Goal: Task Accomplishment & Management: Complete application form

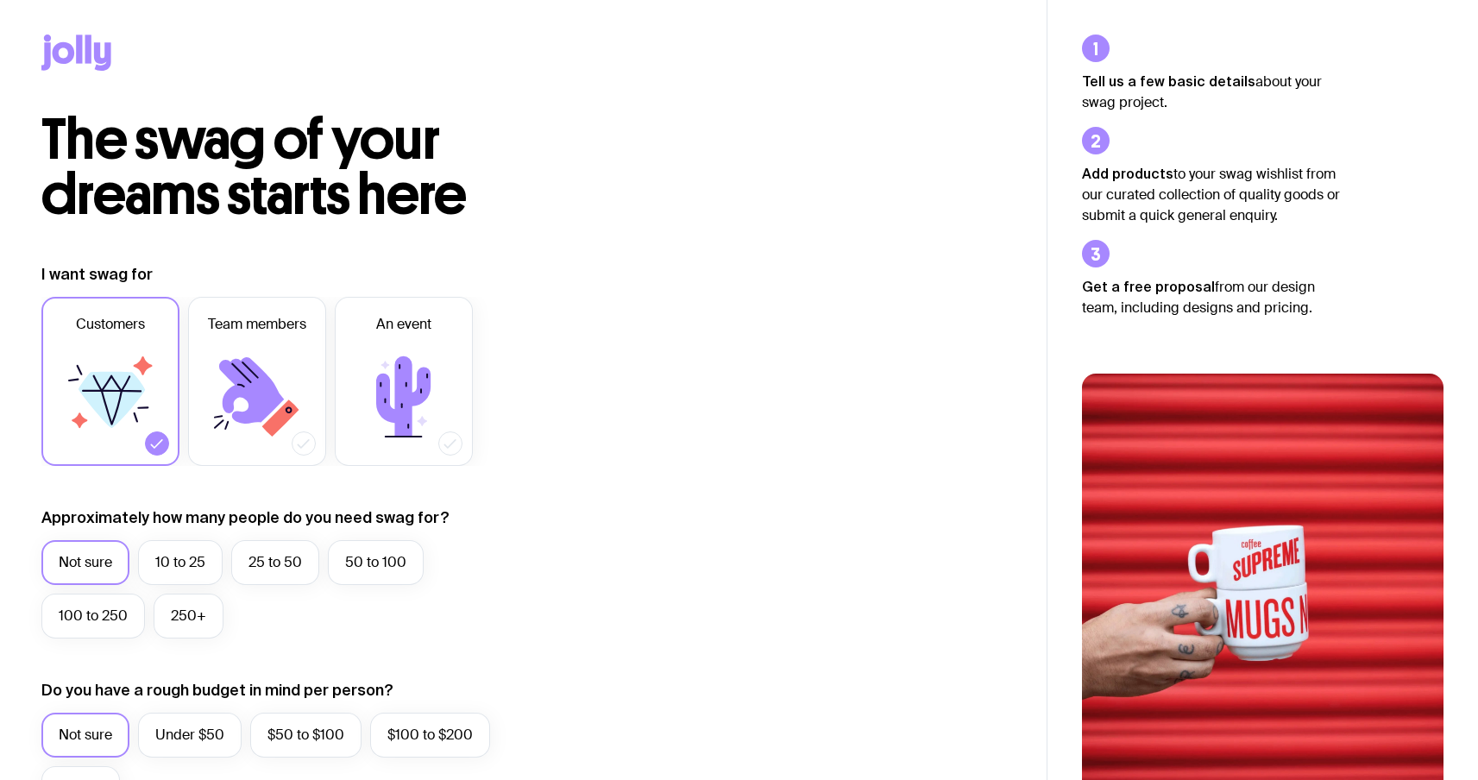
scroll to position [687, 0]
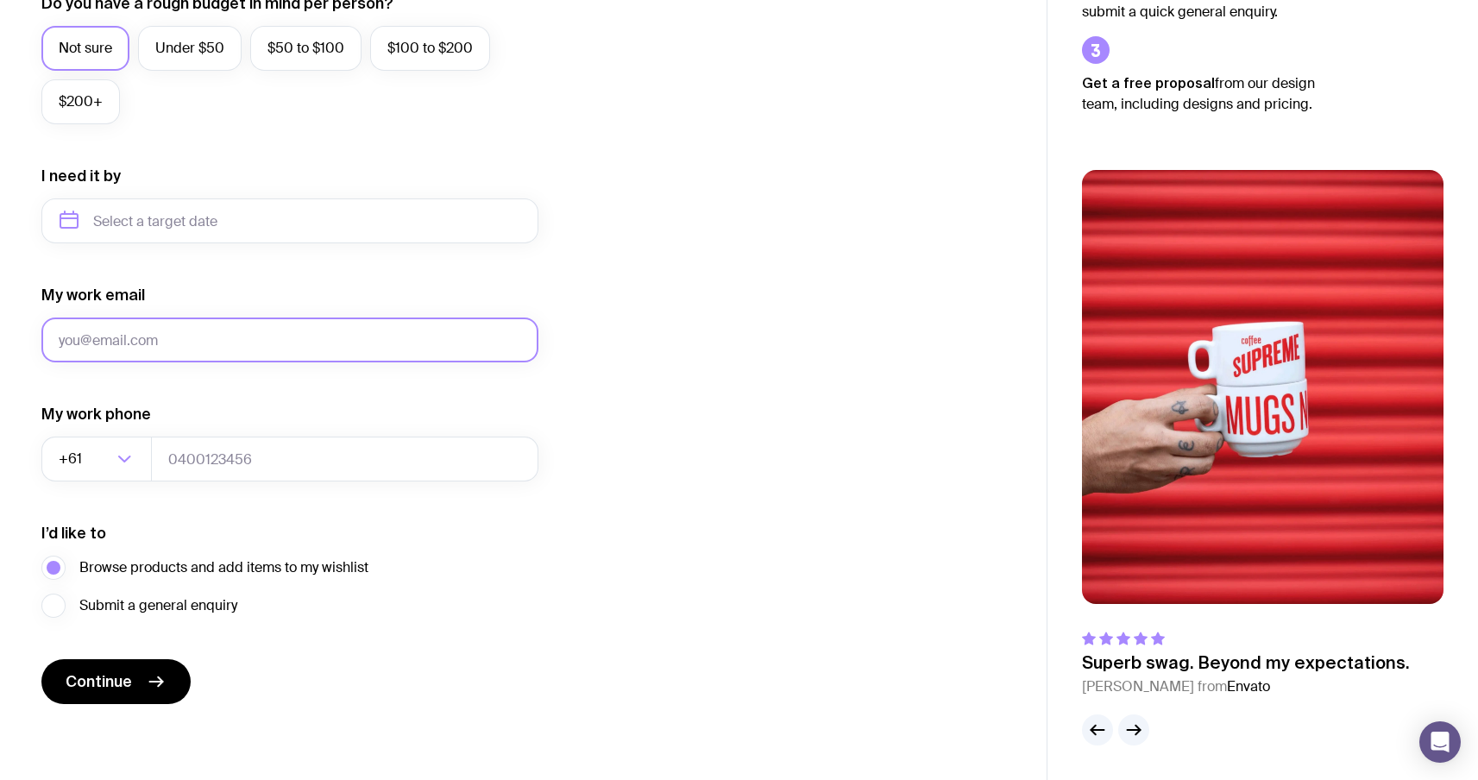
click at [226, 331] on input "My work email" at bounding box center [289, 340] width 497 height 45
drag, startPoint x: 150, startPoint y: 294, endPoint x: 46, endPoint y: 298, distance: 104.5
click at [46, 298] on div "My work email Invalid email" at bounding box center [289, 324] width 497 height 78
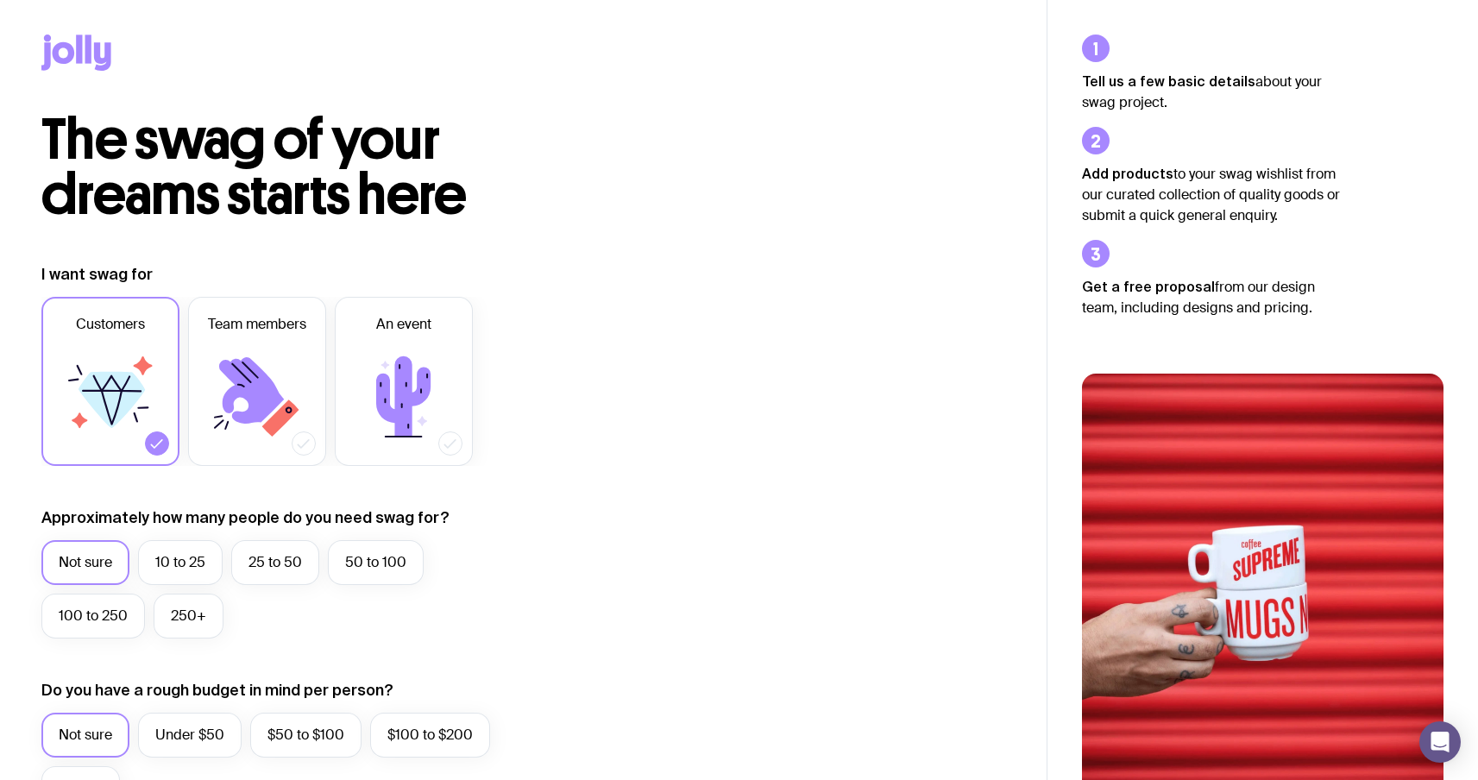
click at [93, 54] on icon at bounding box center [76, 53] width 70 height 36
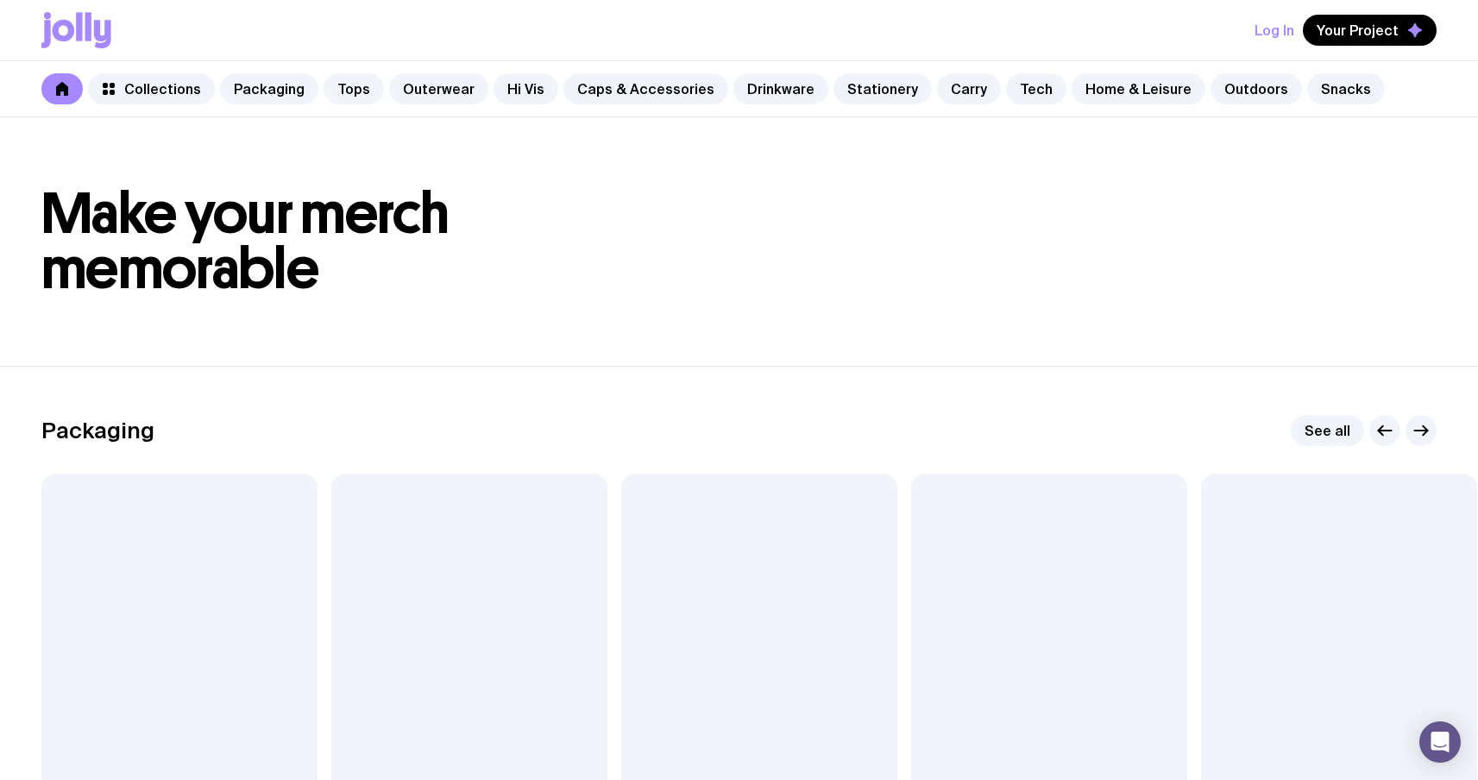
click at [1271, 28] on button "Log In" at bounding box center [1275, 30] width 40 height 31
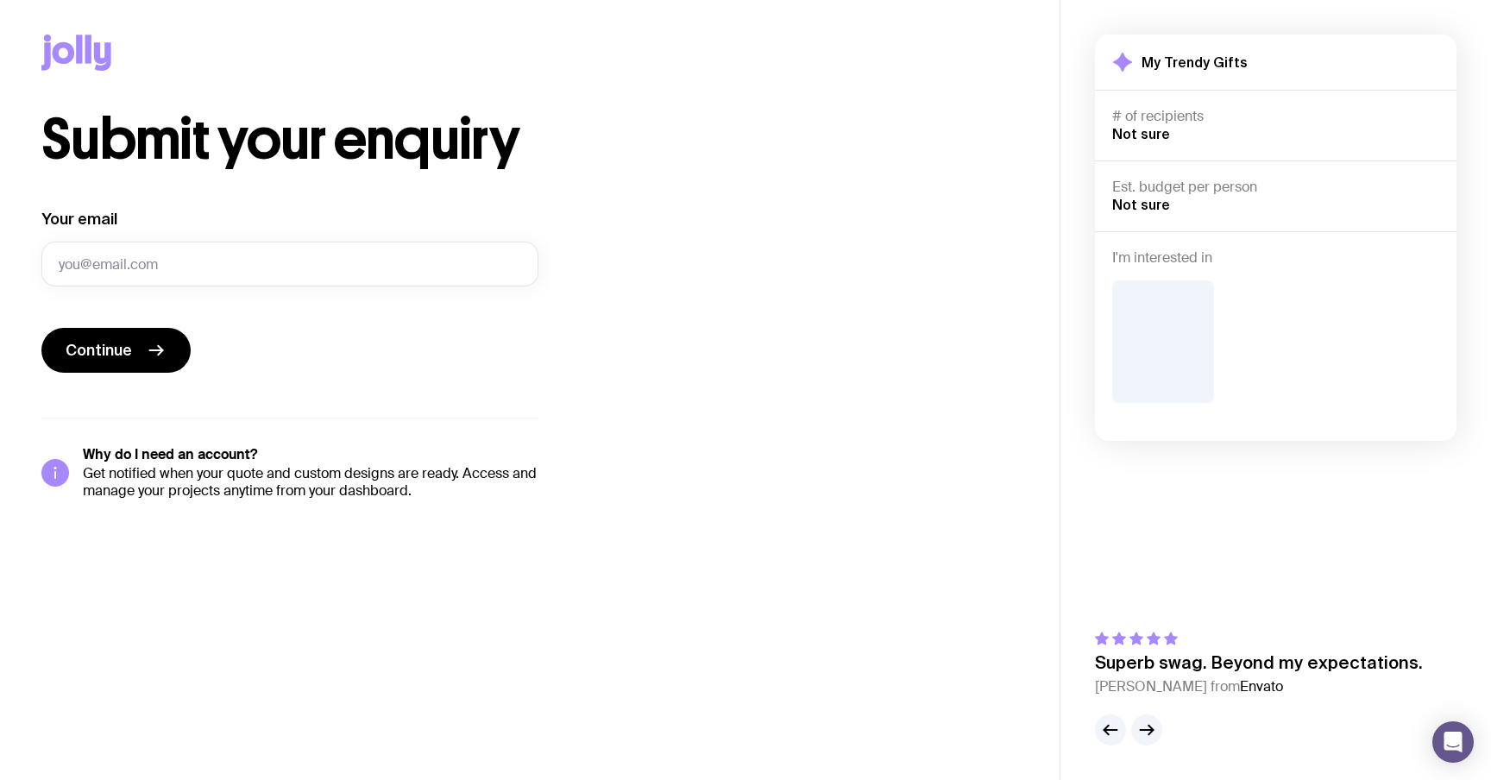
click at [74, 53] on icon at bounding box center [76, 53] width 70 height 36
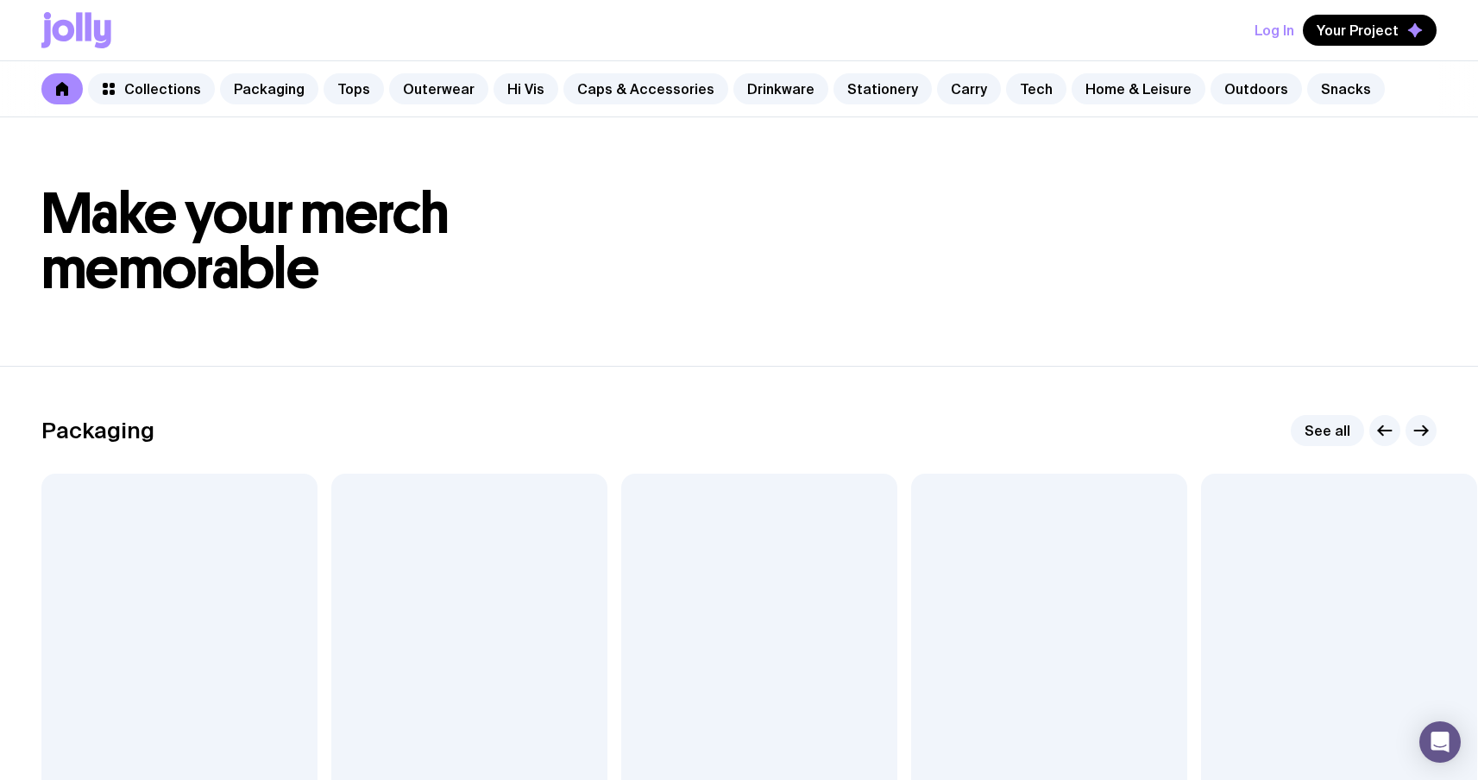
click at [1270, 33] on button "Log In" at bounding box center [1275, 30] width 40 height 31
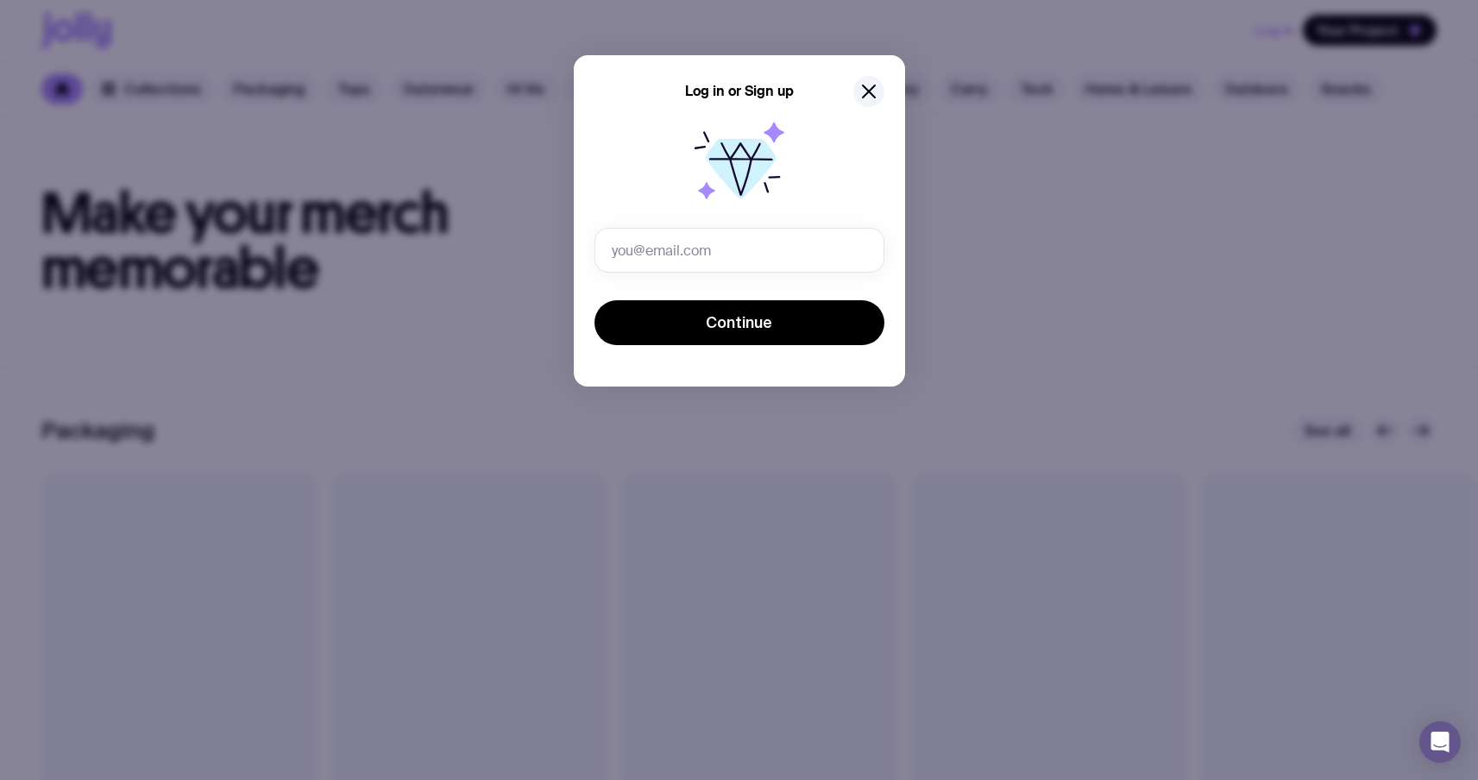
click at [843, 170] on div at bounding box center [740, 165] width 290 height 110
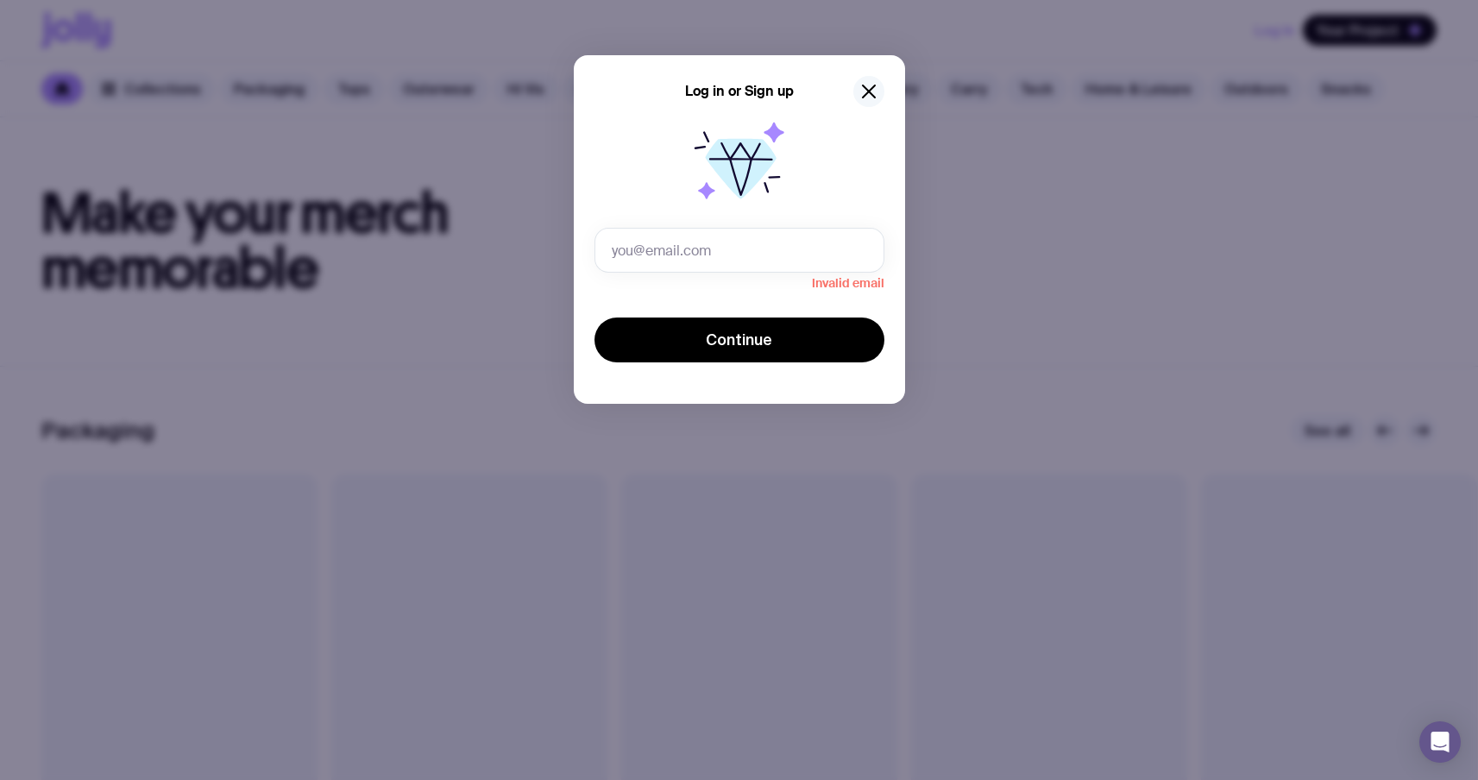
click at [872, 91] on icon "button" at bounding box center [869, 91] width 21 height 21
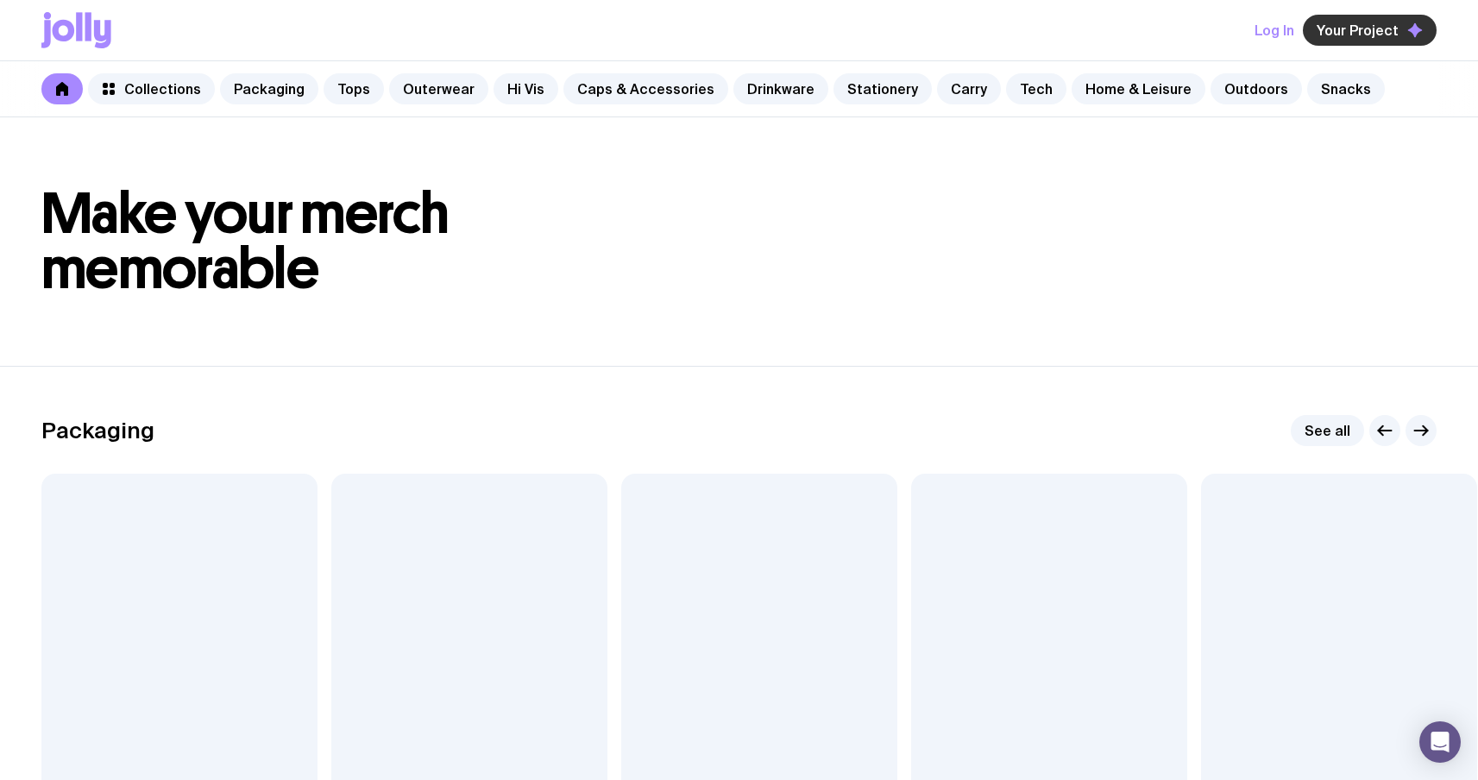
click at [1342, 23] on span "Your Project" at bounding box center [1358, 30] width 82 height 17
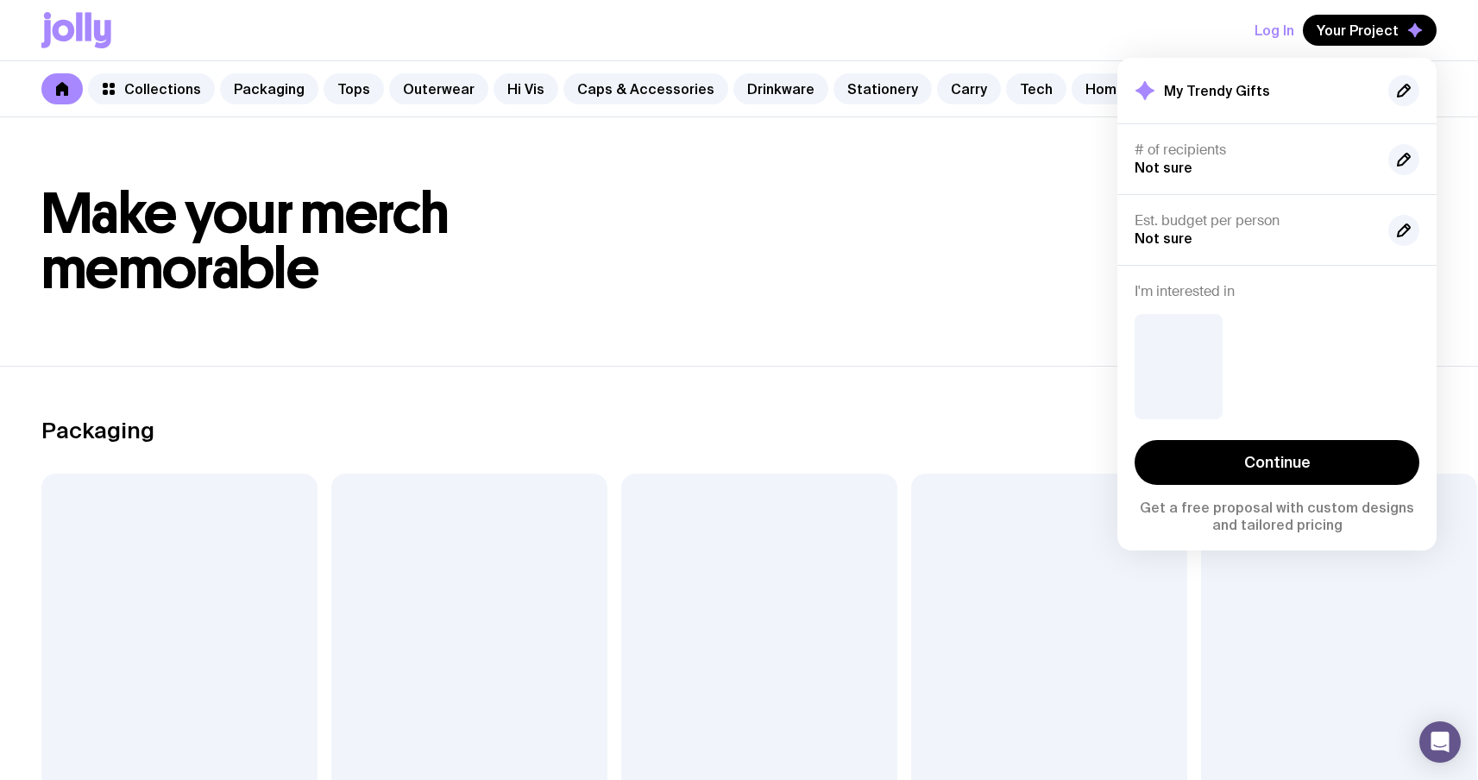
click at [1031, 351] on header "Make your merch memorable" at bounding box center [739, 241] width 1478 height 249
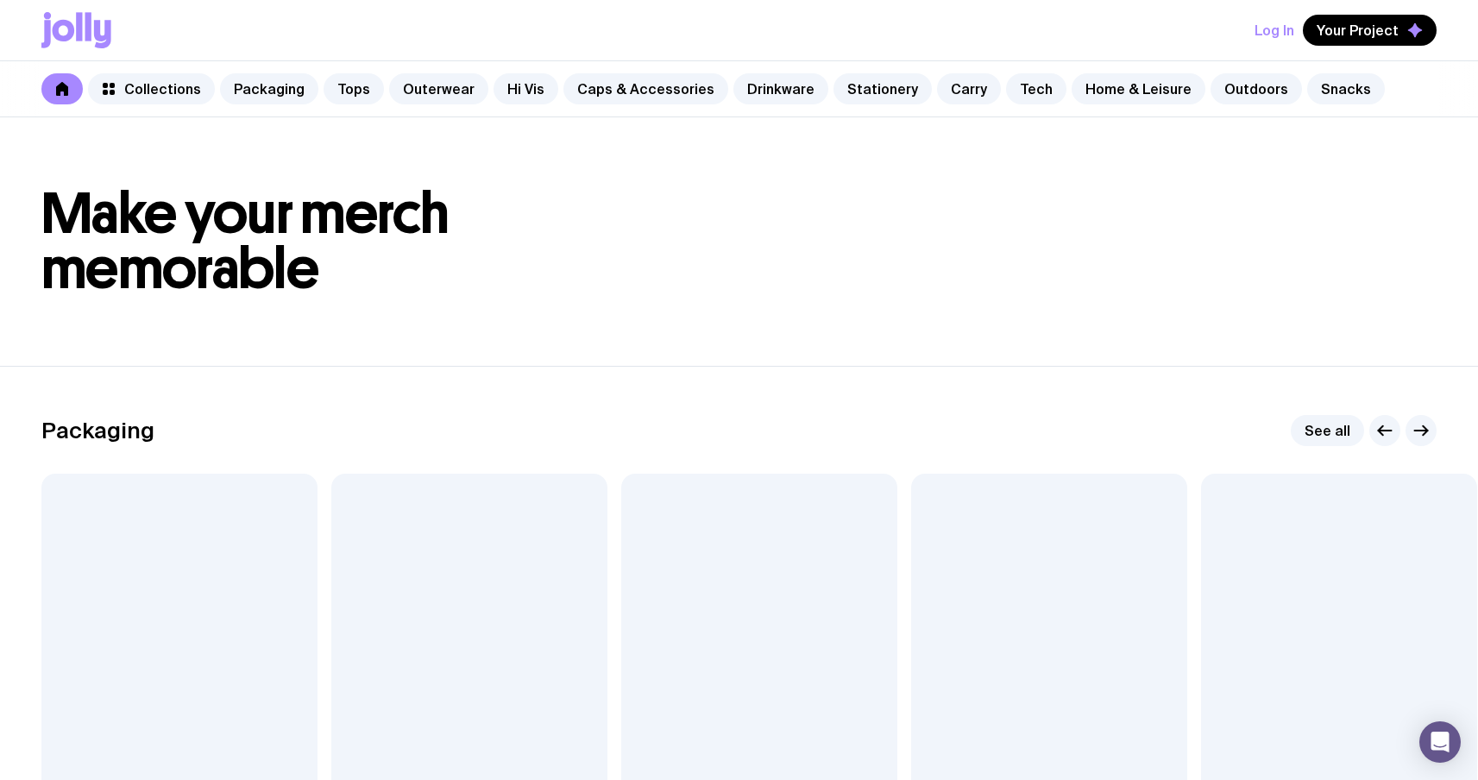
click at [1263, 34] on button "Log In" at bounding box center [1275, 30] width 40 height 31
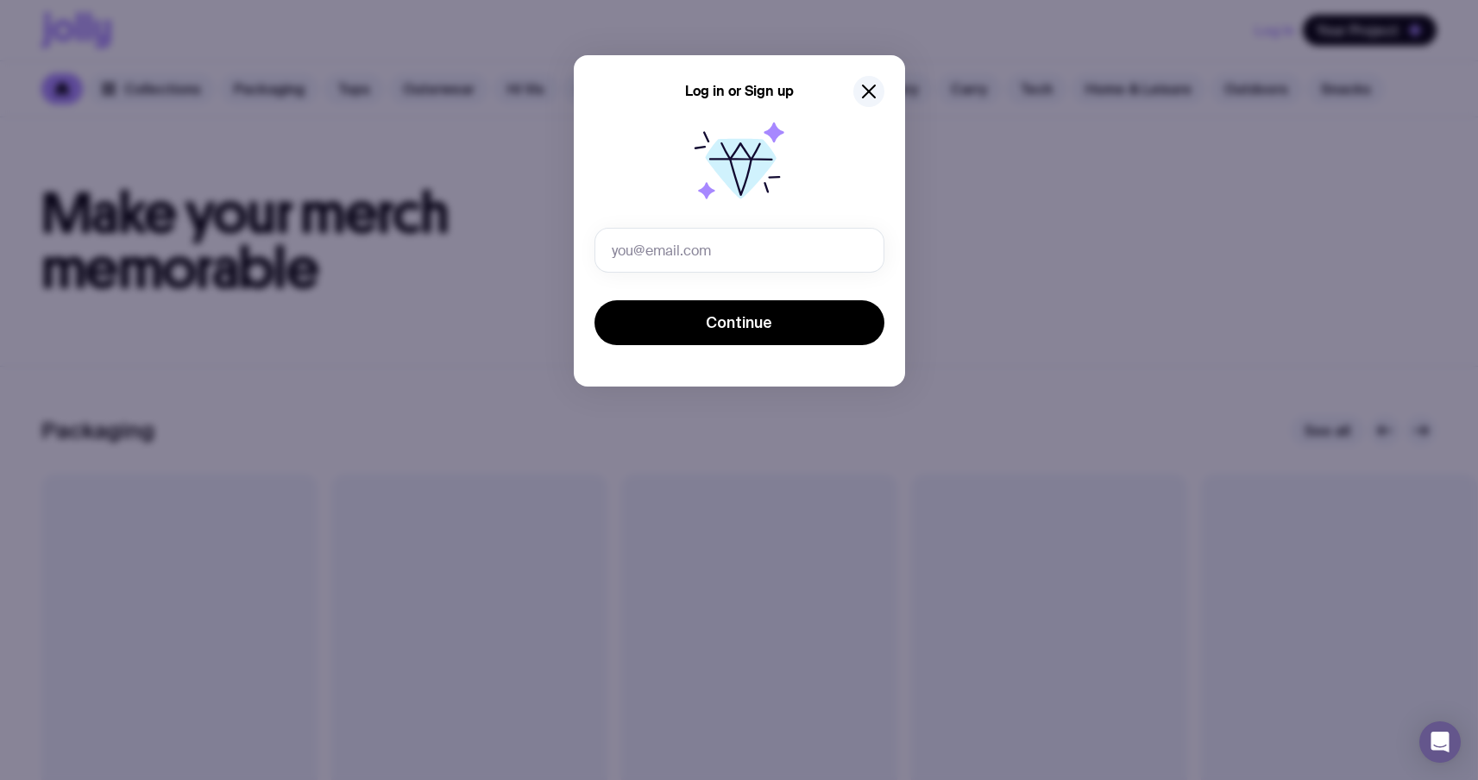
click at [810, 186] on div at bounding box center [740, 165] width 290 height 110
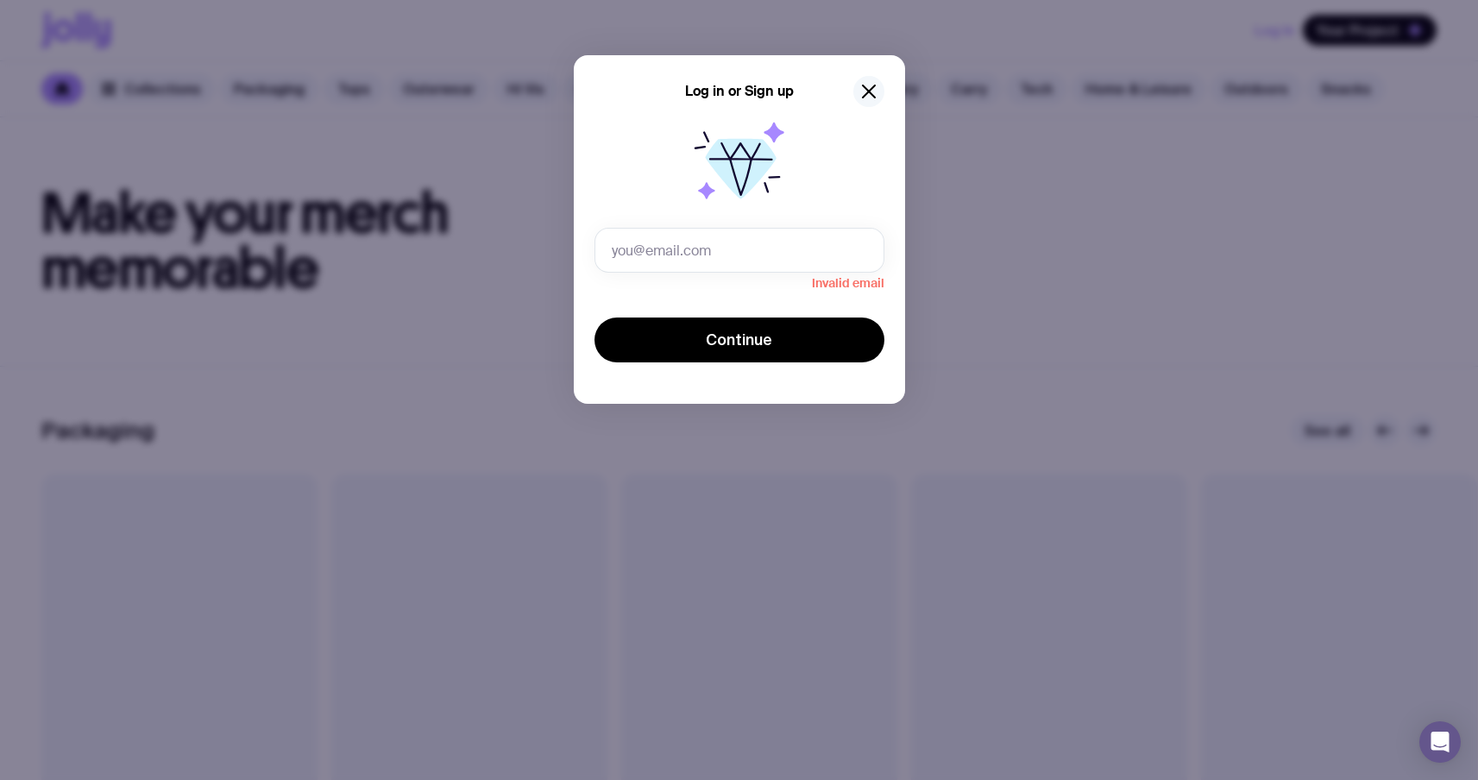
click at [869, 94] on icon "button" at bounding box center [869, 91] width 21 height 21
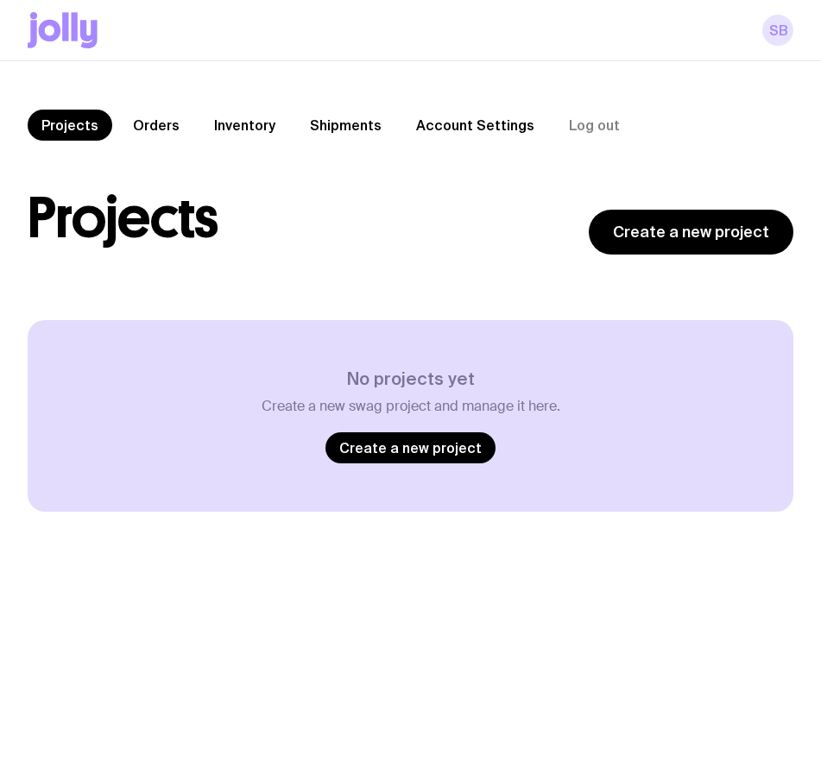
click at [766, 35] on link "SB" at bounding box center [777, 30] width 31 height 31
click at [82, 21] on icon at bounding box center [88, 34] width 17 height 28
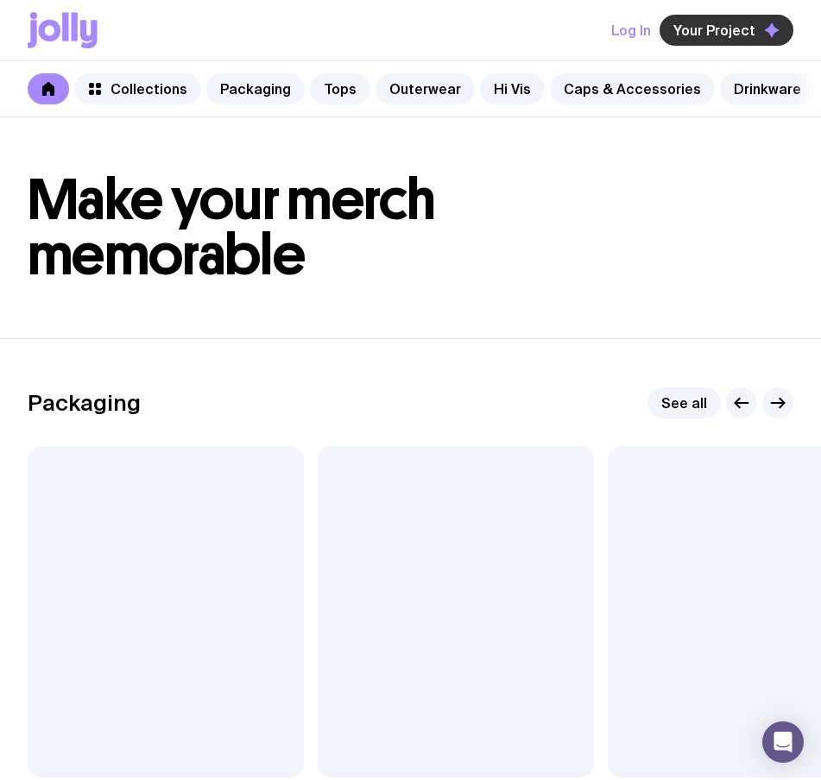
click at [692, 38] on span "Your Project" at bounding box center [714, 30] width 82 height 17
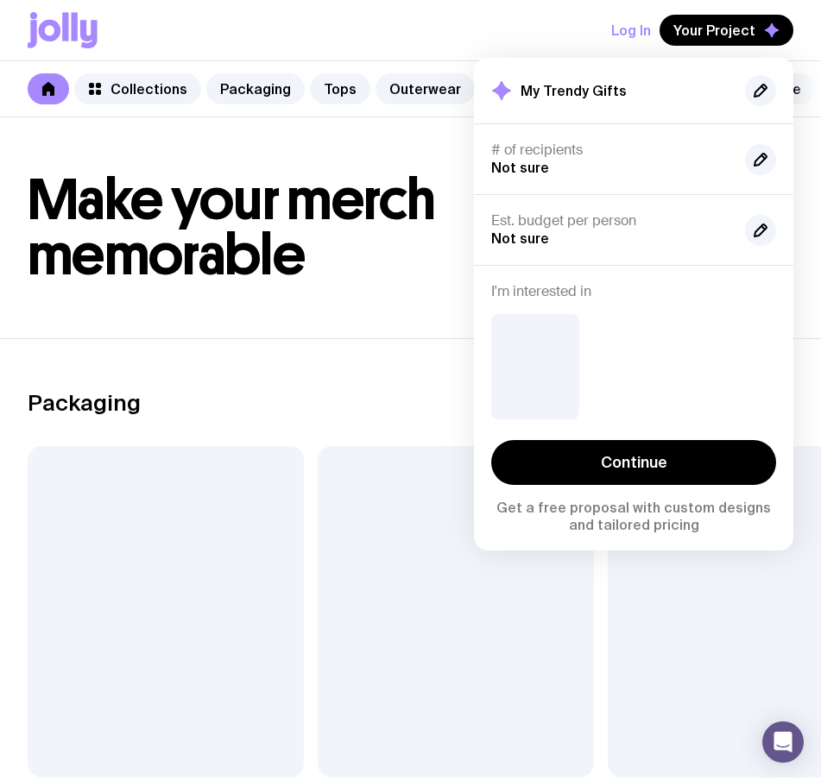
click at [631, 34] on button "Log In" at bounding box center [631, 30] width 40 height 31
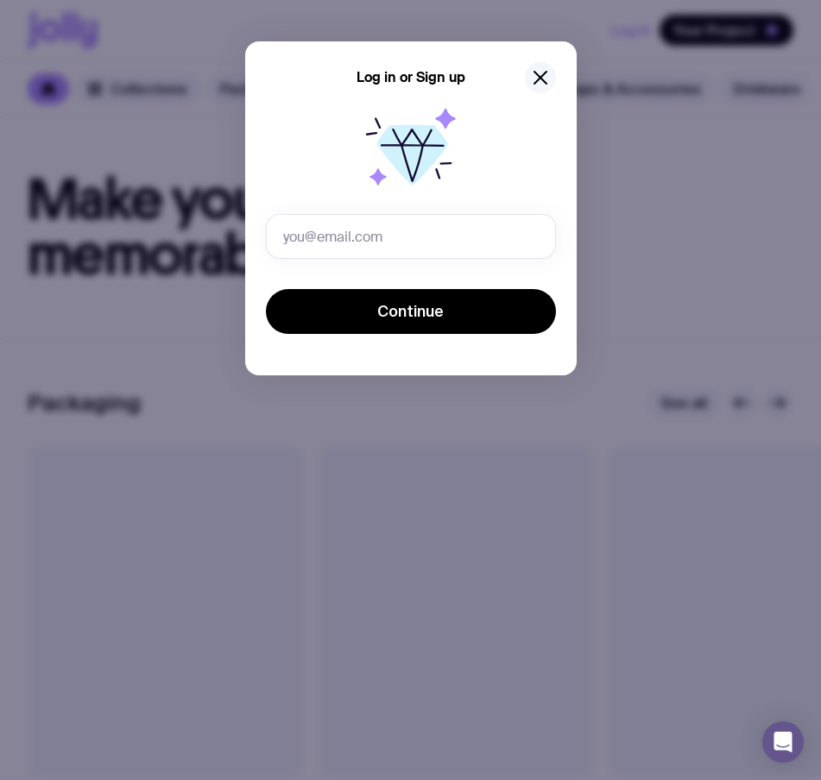
click at [545, 82] on icon "button" at bounding box center [540, 77] width 21 height 21
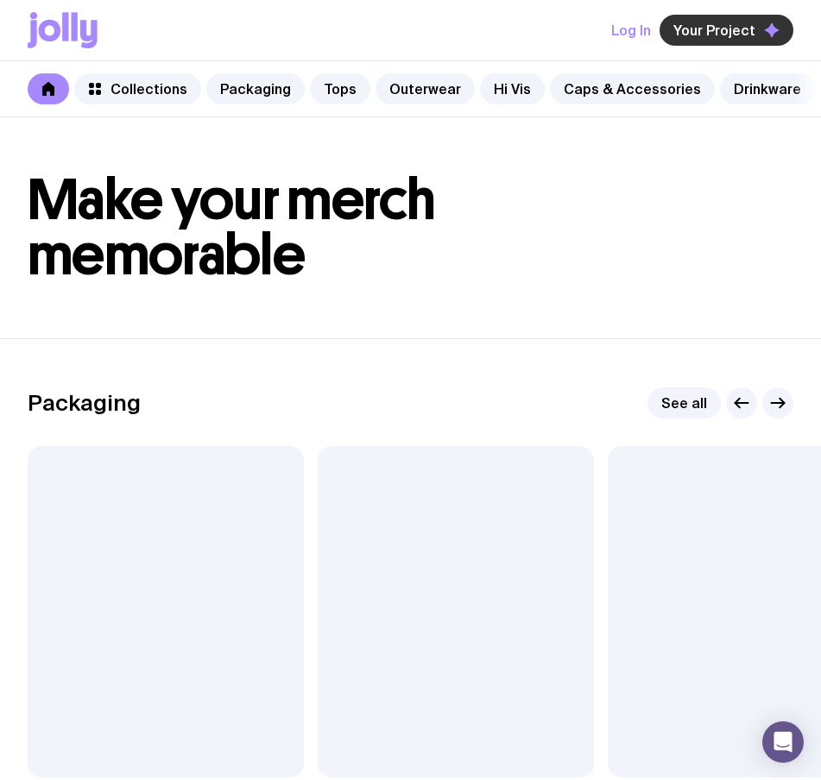
click at [732, 20] on button "Your Project" at bounding box center [726, 30] width 134 height 31
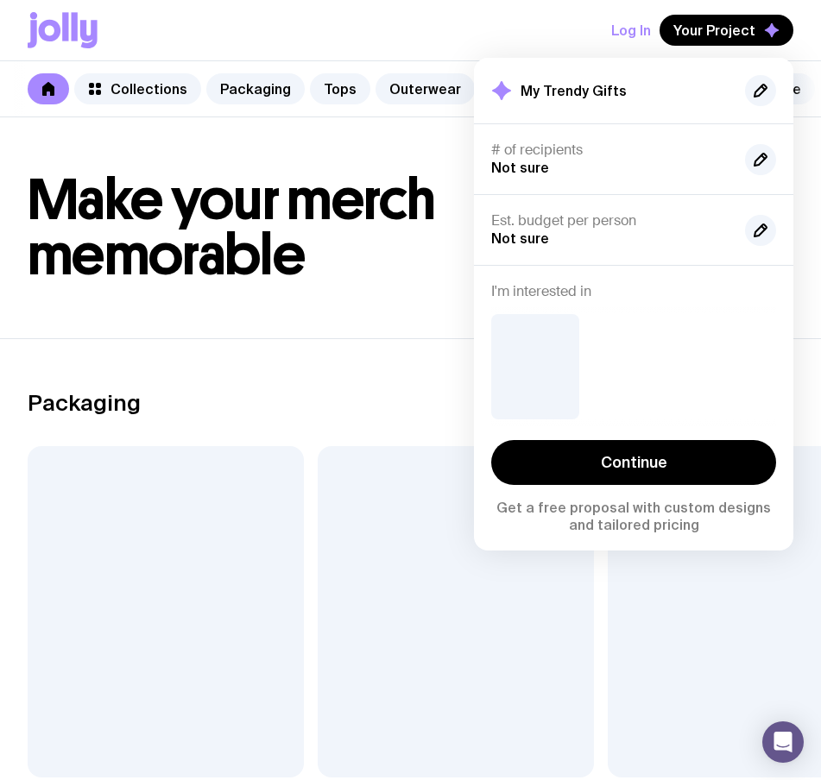
click at [348, 309] on header "Make your merch memorable" at bounding box center [410, 227] width 821 height 221
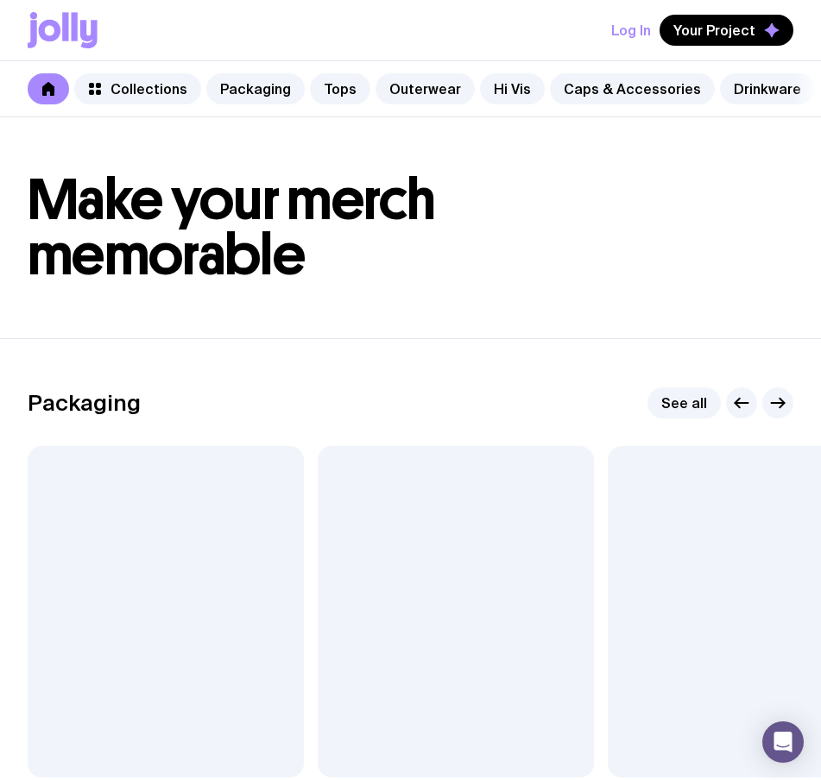
click at [629, 31] on button "Log In" at bounding box center [631, 30] width 40 height 31
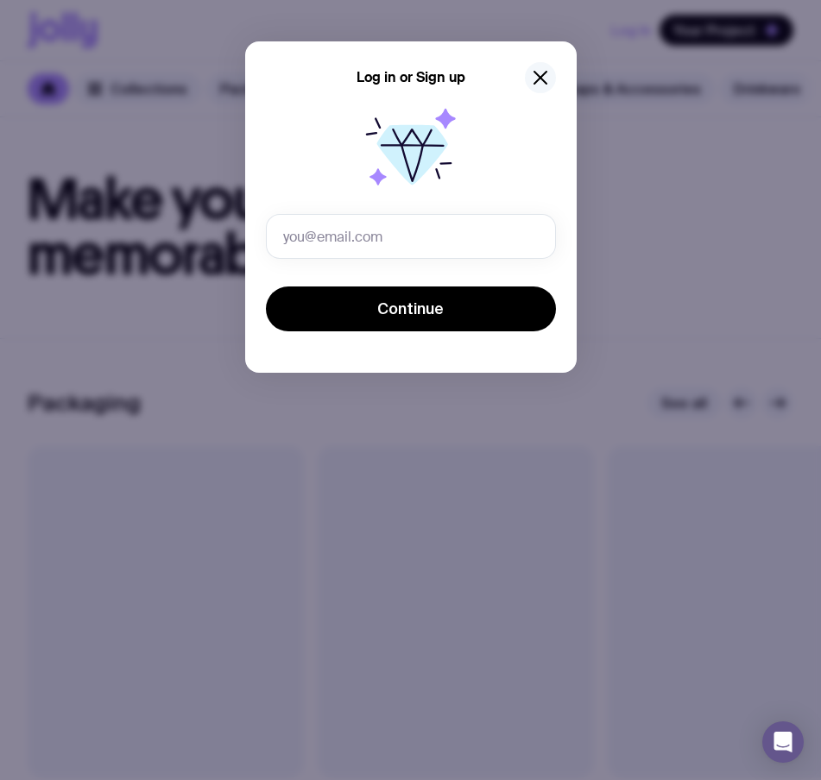
click at [537, 80] on icon "button" at bounding box center [540, 78] width 12 height 12
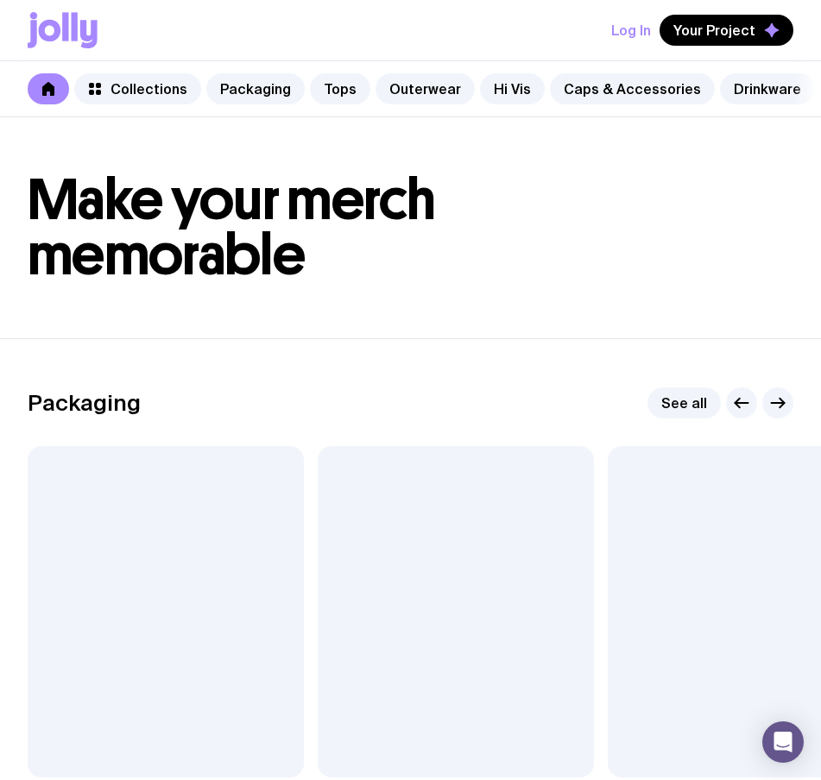
click at [628, 31] on button "Log In" at bounding box center [631, 30] width 40 height 31
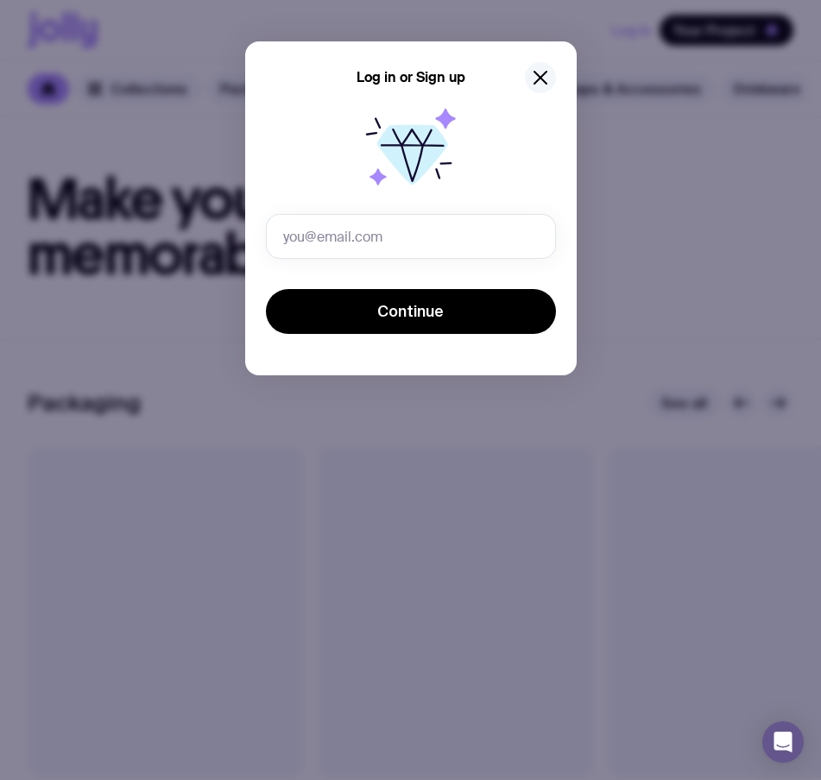
click at [541, 80] on icon "button" at bounding box center [540, 77] width 21 height 21
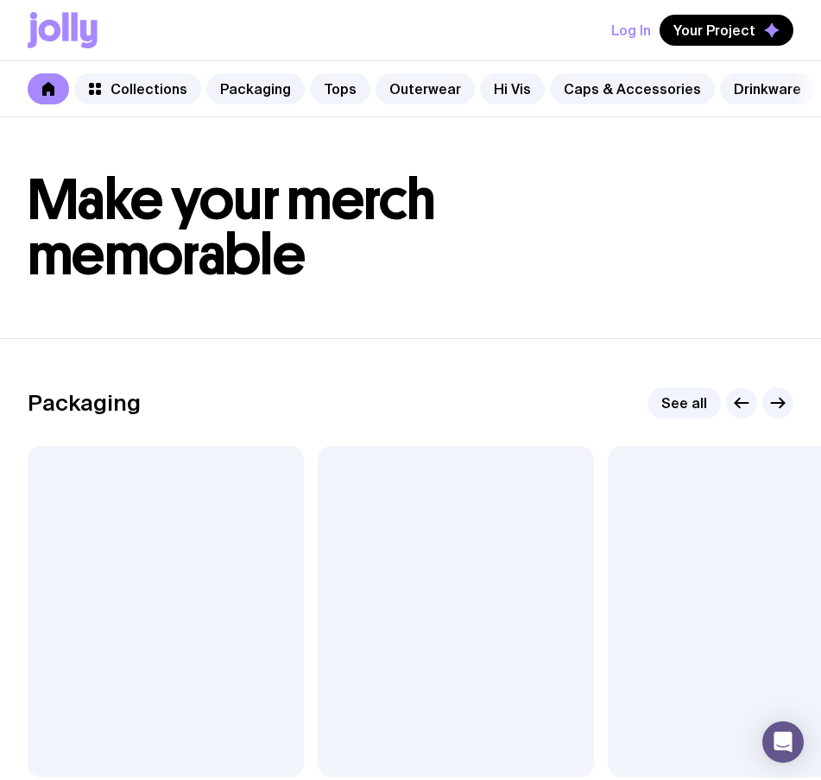
click at [635, 33] on button "Log In" at bounding box center [631, 30] width 40 height 31
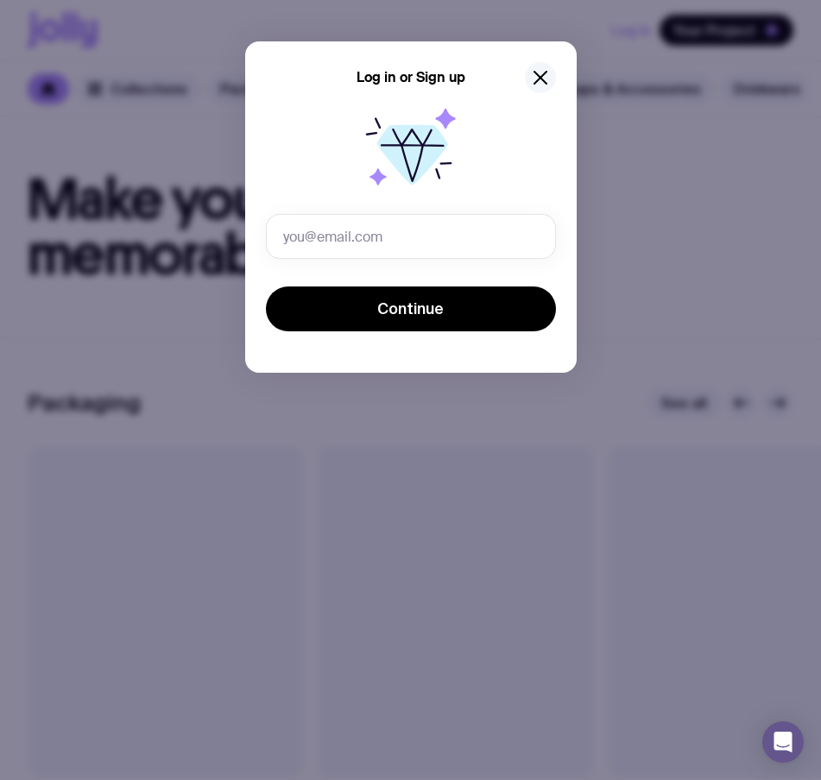
click at [541, 72] on icon "button" at bounding box center [540, 77] width 21 height 21
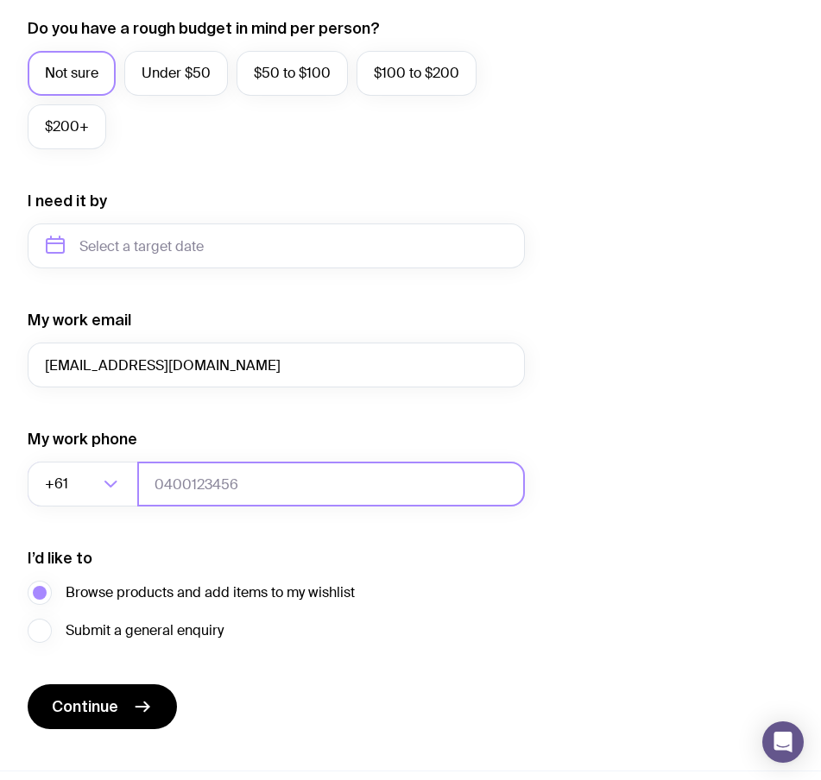
type input "t6@gmail.com"
click at [217, 485] on input "tel" at bounding box center [331, 484] width 388 height 45
type input "0664130449"
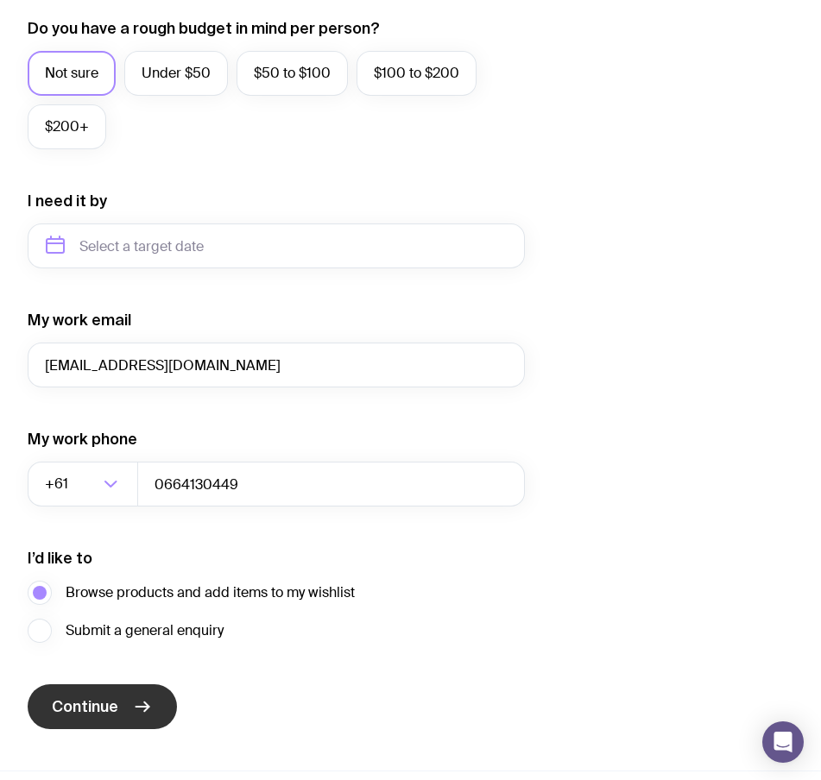
click at [128, 696] on button "Continue" at bounding box center [102, 706] width 149 height 45
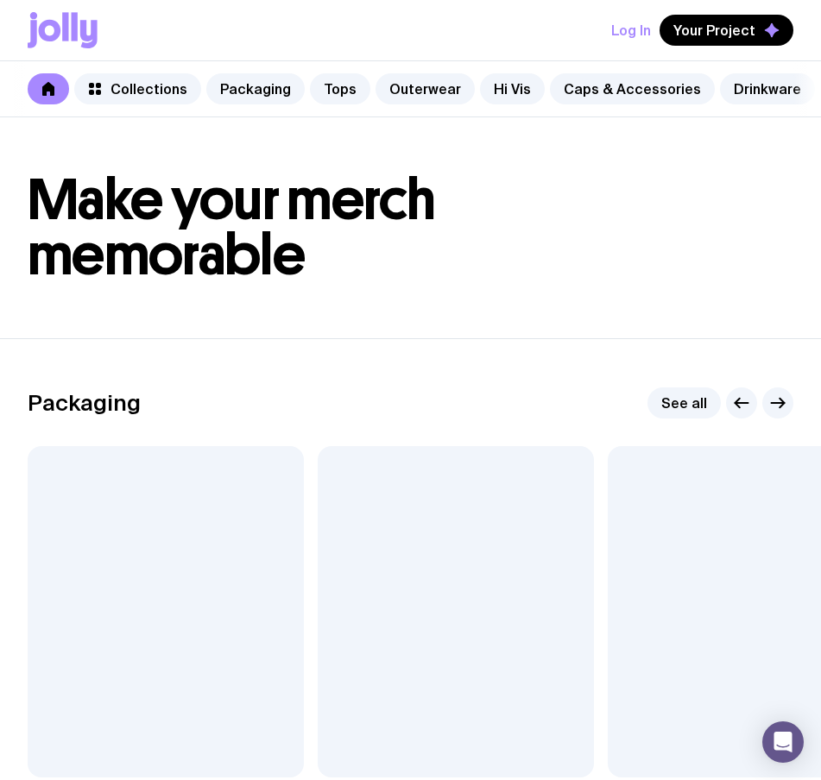
click at [624, 28] on button "Log In" at bounding box center [631, 30] width 40 height 31
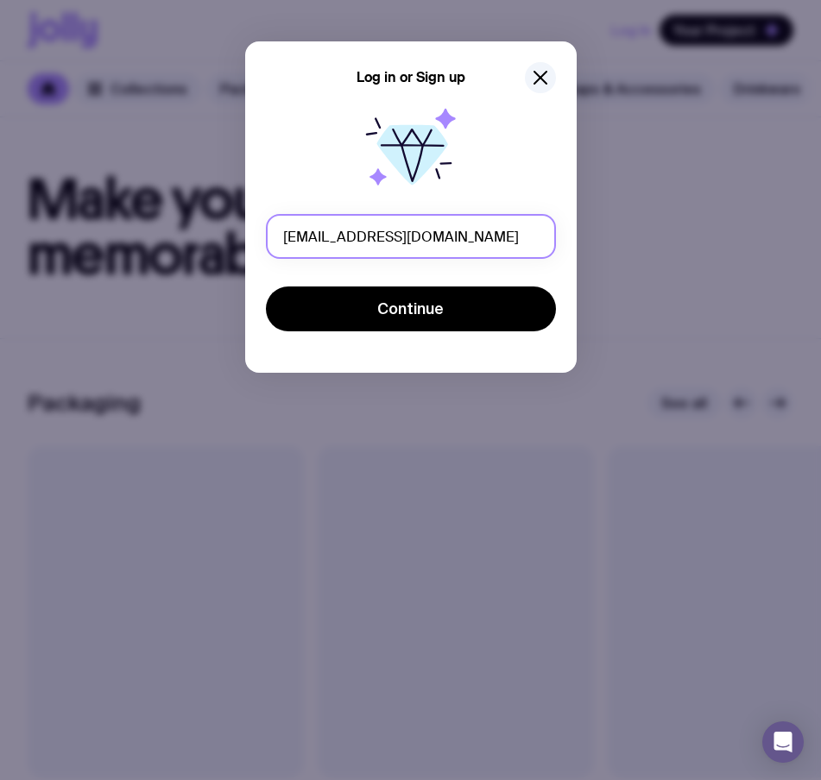
click at [297, 240] on input "t6@gmail.com" at bounding box center [411, 236] width 290 height 45
click at [297, 240] on input "t7@gmail.com" at bounding box center [411, 236] width 290 height 45
type input "[EMAIL_ADDRESS][DOMAIN_NAME]"
click at [536, 68] on icon "button" at bounding box center [540, 77] width 21 height 21
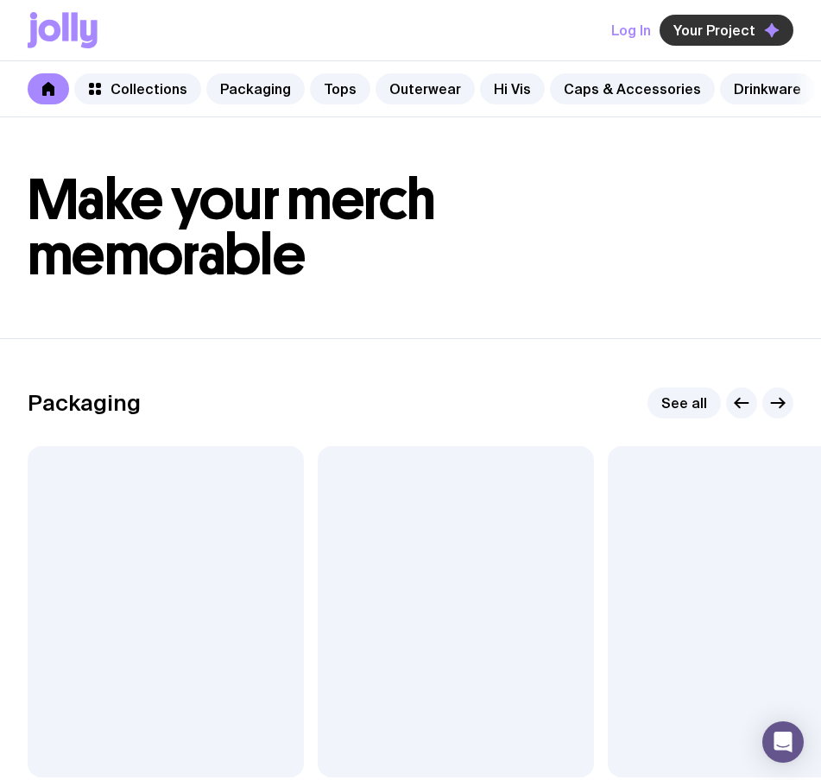
click at [685, 43] on button "Your Project" at bounding box center [726, 30] width 134 height 31
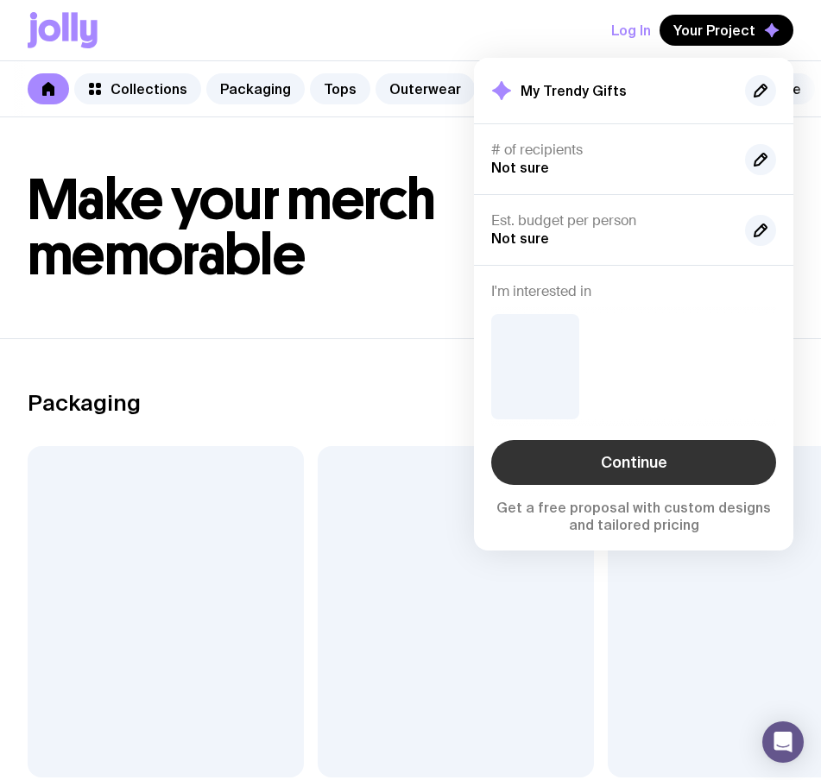
click at [589, 464] on link "Continue" at bounding box center [633, 462] width 285 height 45
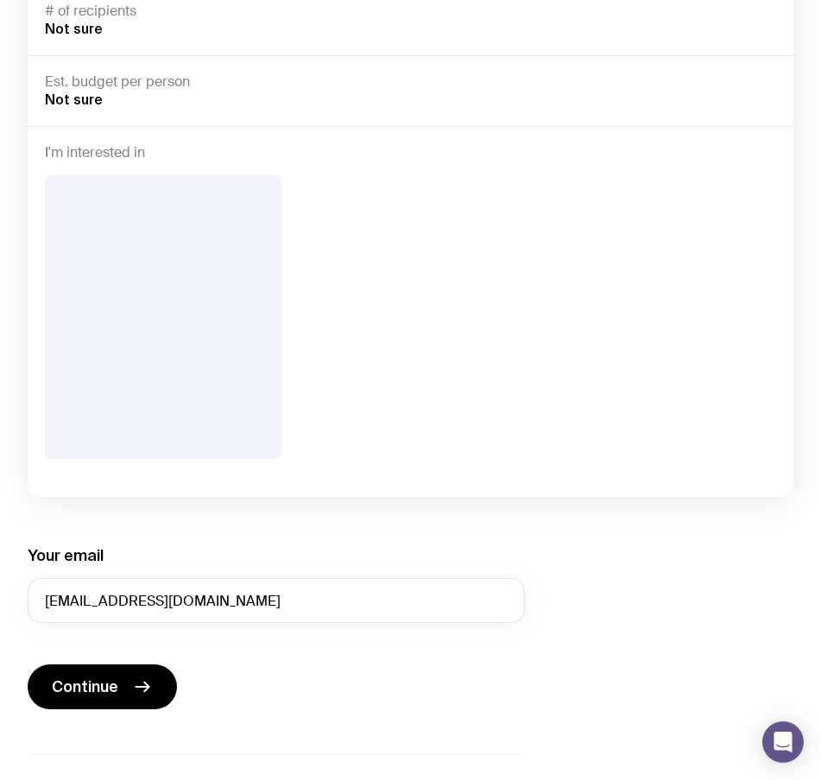
scroll to position [350, 0]
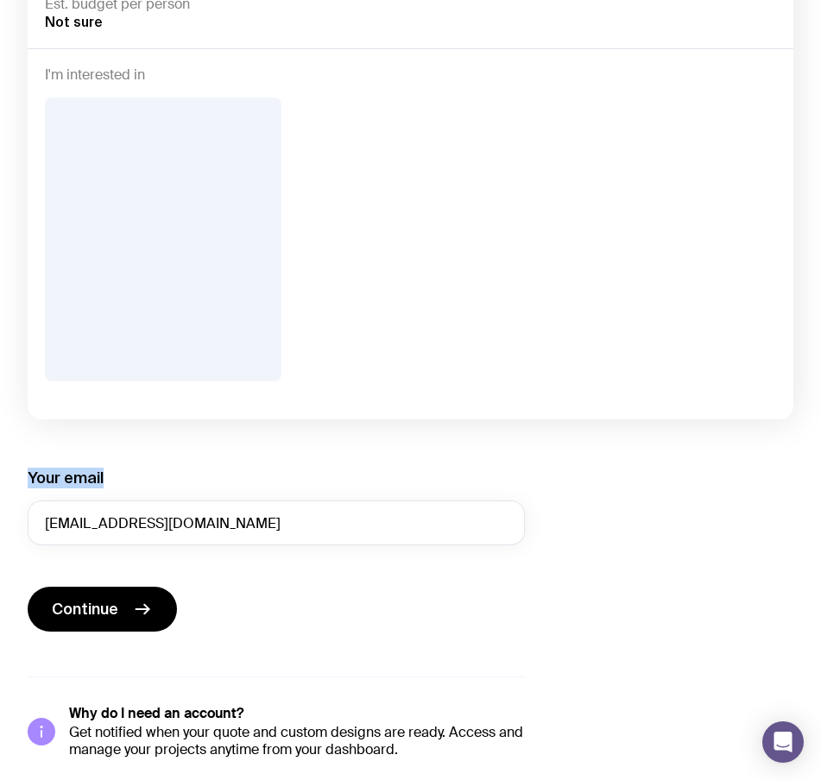
drag, startPoint x: 30, startPoint y: 465, endPoint x: 105, endPoint y: 468, distance: 75.1
click at [105, 468] on div "Your email t6@gmail.com" at bounding box center [276, 507] width 497 height 78
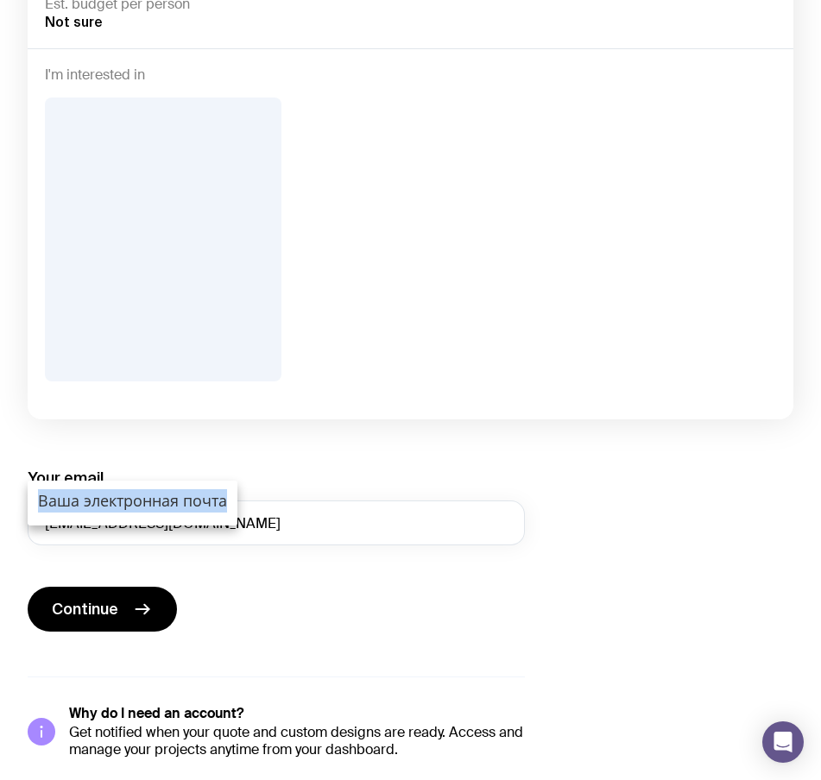
click at [214, 514] on div "Ваша электронная почта" at bounding box center [133, 503] width 210 height 45
click at [293, 546] on form "Your email t6@gmail.com Continue" at bounding box center [276, 551] width 497 height 167
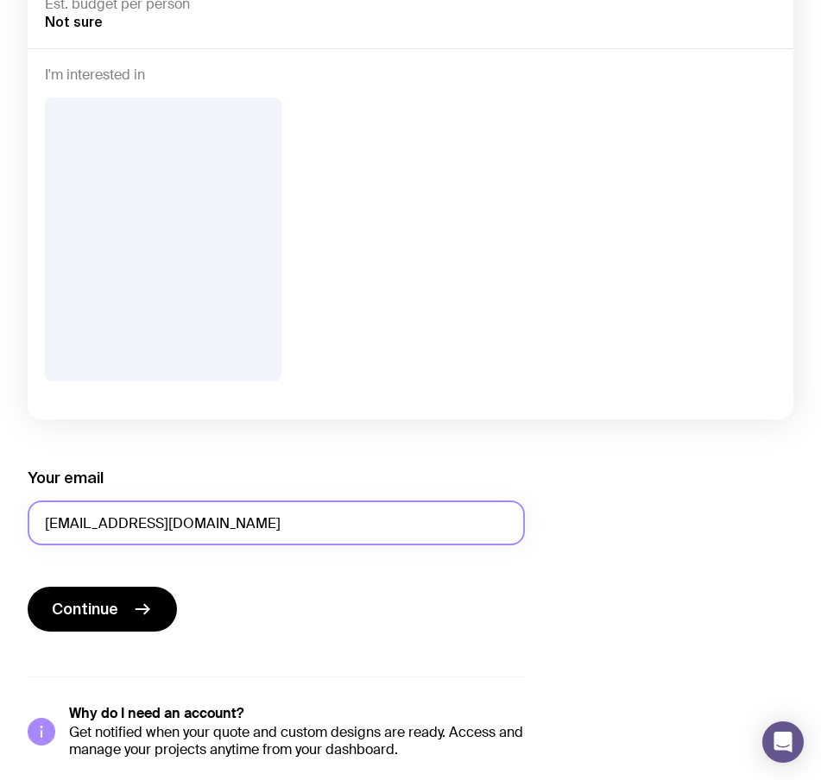
drag, startPoint x: 217, startPoint y: 530, endPoint x: 20, endPoint y: 520, distance: 197.0
click at [20, 520] on div "Submit your enquiry My Trendy Gifts # of recipients Not sure Est. budget per pe…" at bounding box center [410, 257] width 821 height 1004
click at [60, 515] on input "[EMAIL_ADDRESS][DOMAIN_NAME]" at bounding box center [276, 523] width 497 height 45
type input "t7@gmail.com"
drag, startPoint x: 307, startPoint y: 547, endPoint x: 488, endPoint y: 545, distance: 181.2
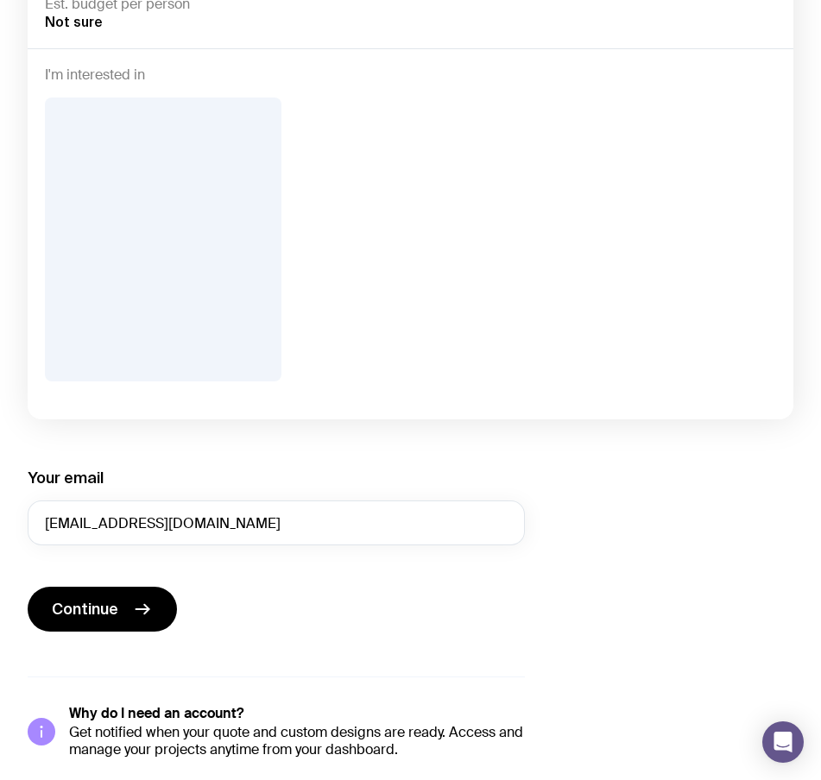
click at [491, 545] on form "Your email t7@gmail.com Continue" at bounding box center [276, 551] width 497 height 167
click at [425, 548] on form "Your email t7@gmail.com Continue" at bounding box center [276, 551] width 497 height 167
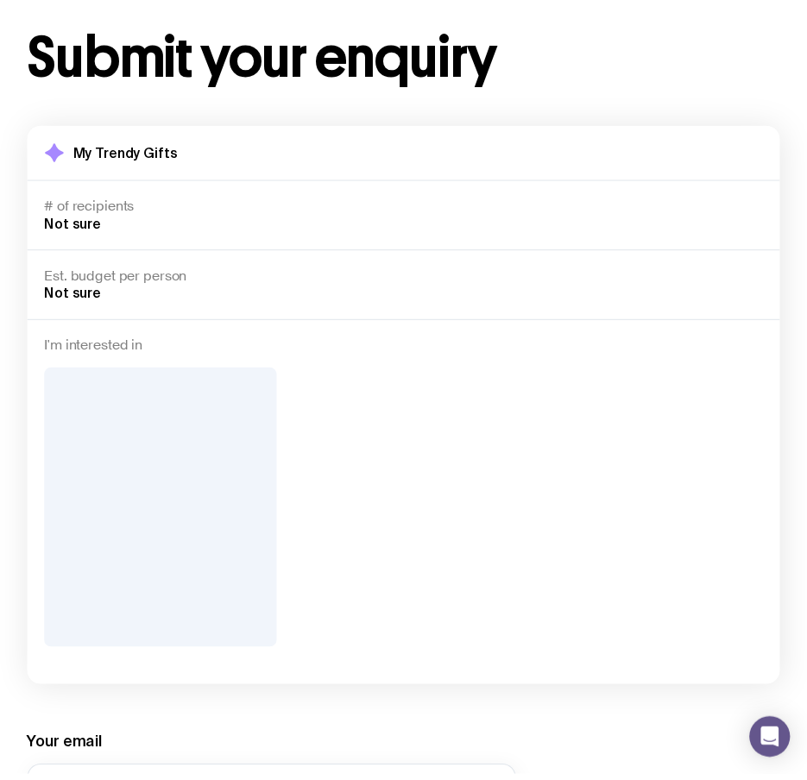
scroll to position [0, 0]
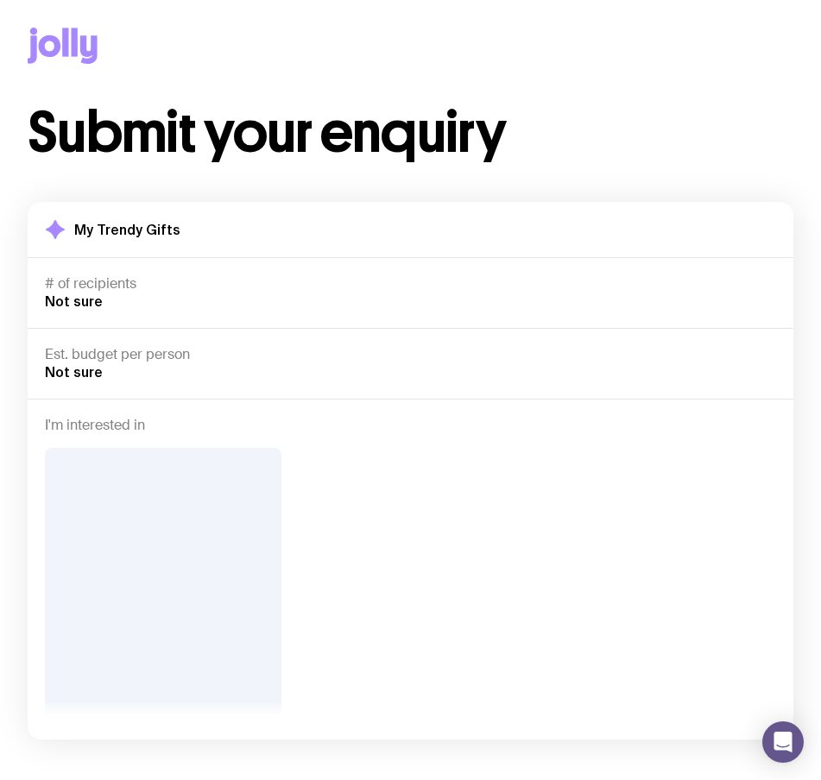
click at [60, 41] on icon at bounding box center [63, 46] width 70 height 36
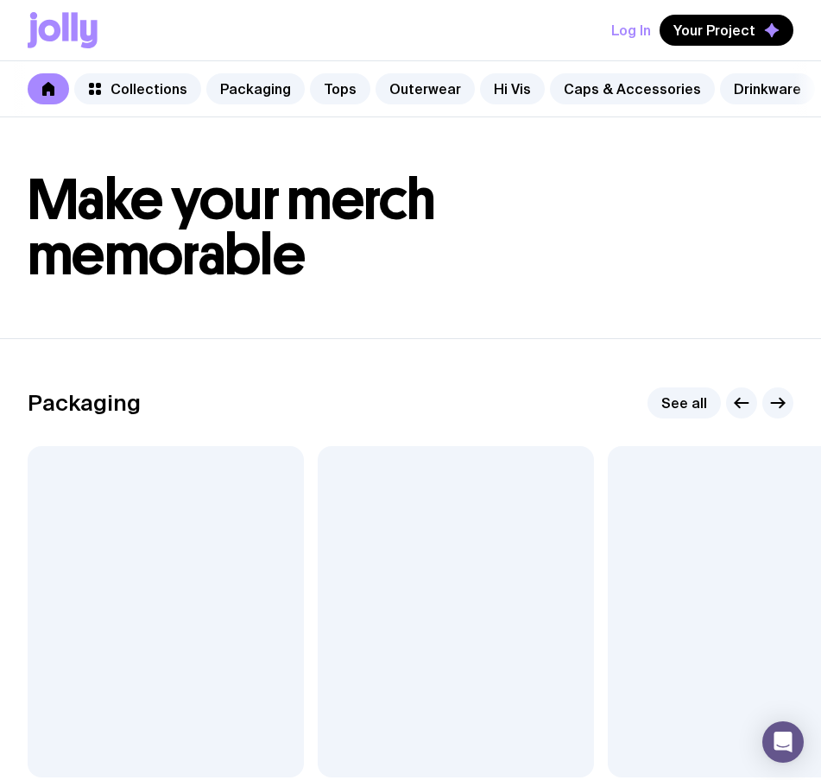
click at [641, 37] on button "Log In" at bounding box center [631, 30] width 40 height 31
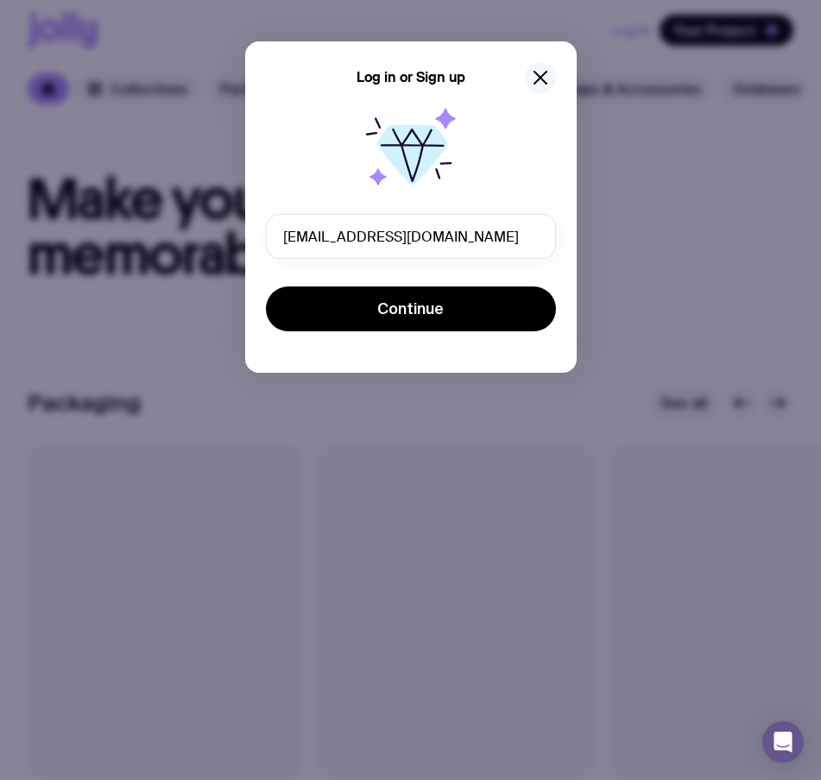
click at [541, 78] on icon "button" at bounding box center [540, 77] width 21 height 21
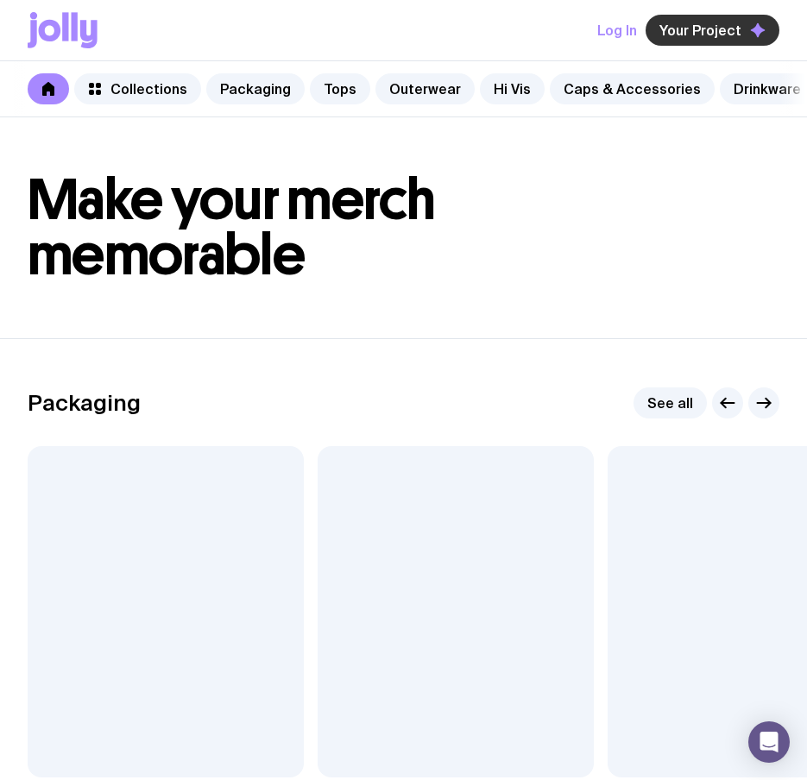
click at [747, 41] on button "Your Project" at bounding box center [713, 30] width 134 height 31
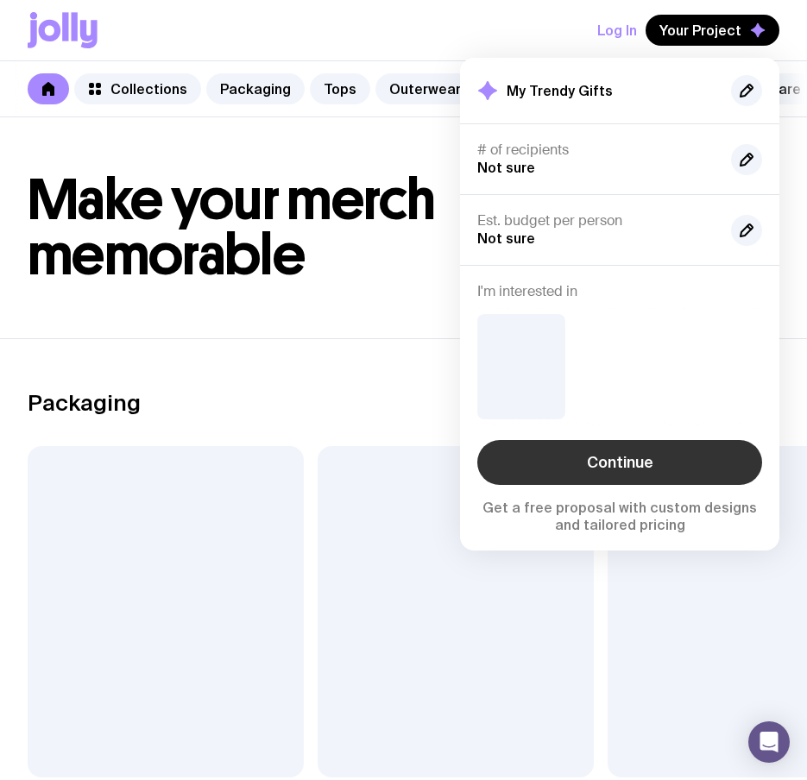
click at [658, 461] on link "Continue" at bounding box center [619, 462] width 285 height 45
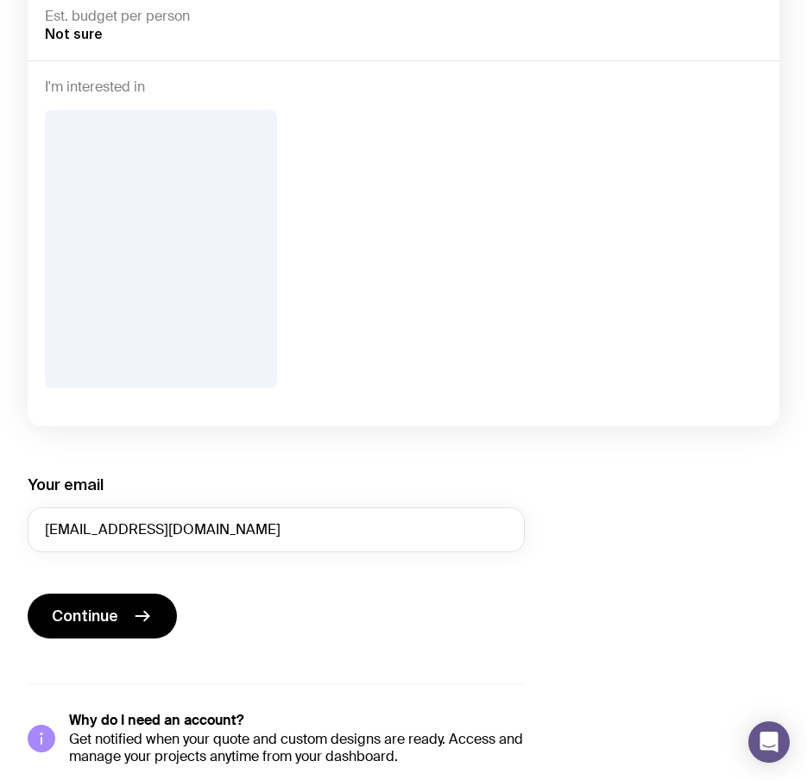
scroll to position [345, 0]
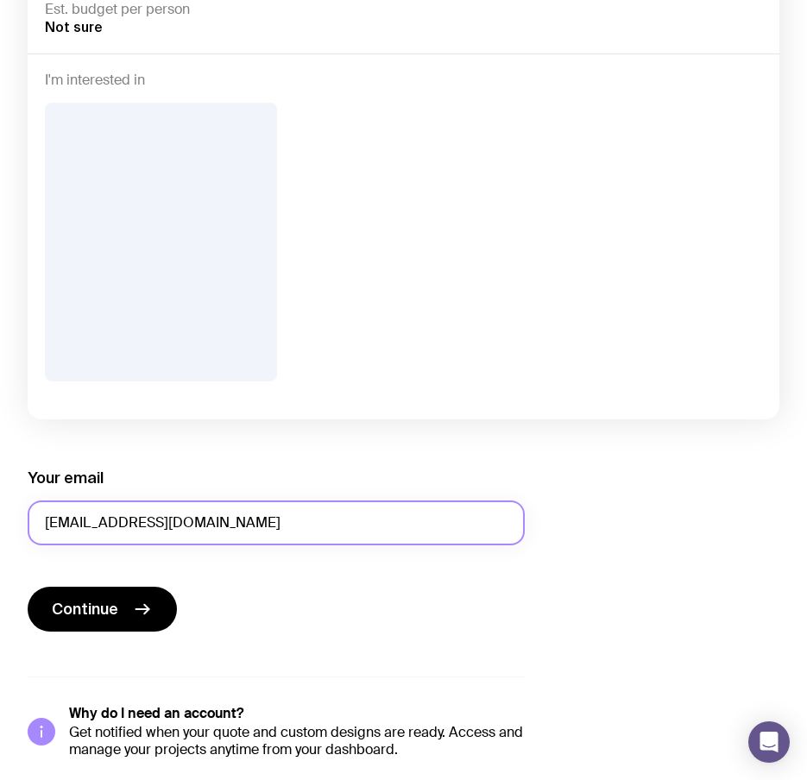
click at [156, 525] on input "[EMAIL_ADDRESS][DOMAIN_NAME]" at bounding box center [276, 523] width 497 height 45
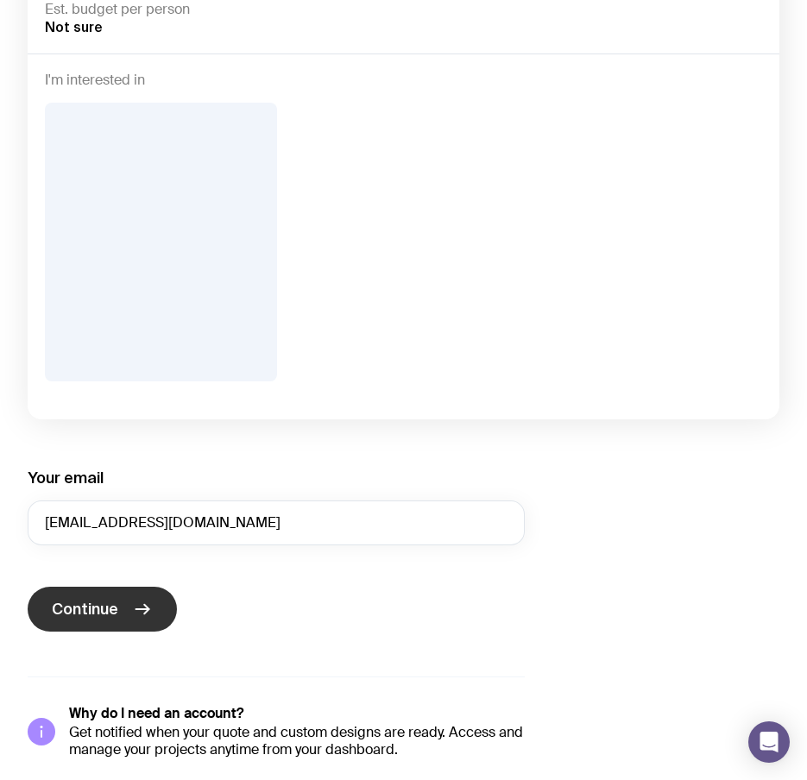
click at [122, 606] on button "Continue" at bounding box center [102, 609] width 149 height 45
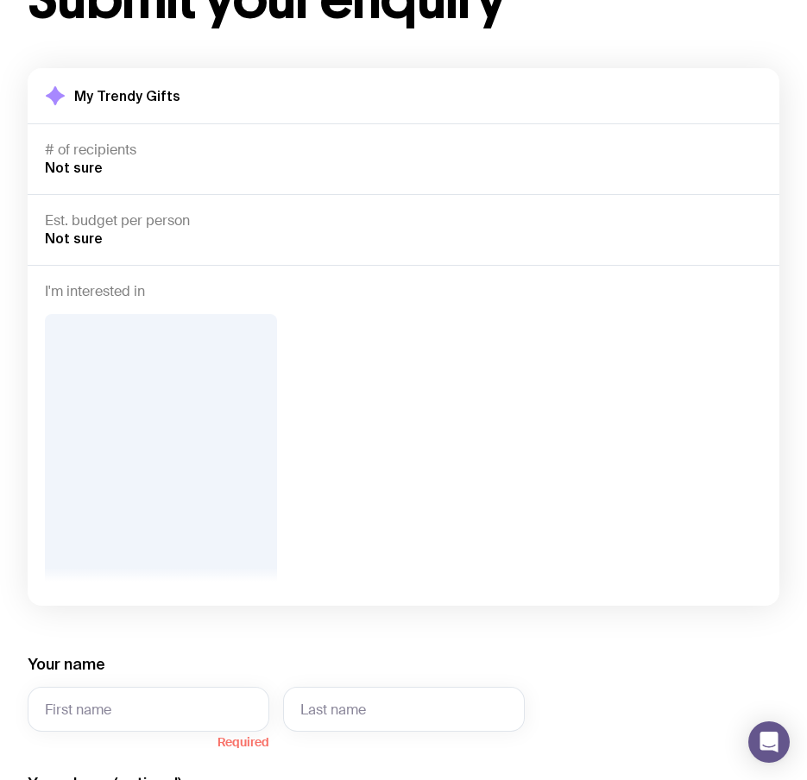
scroll to position [0, 0]
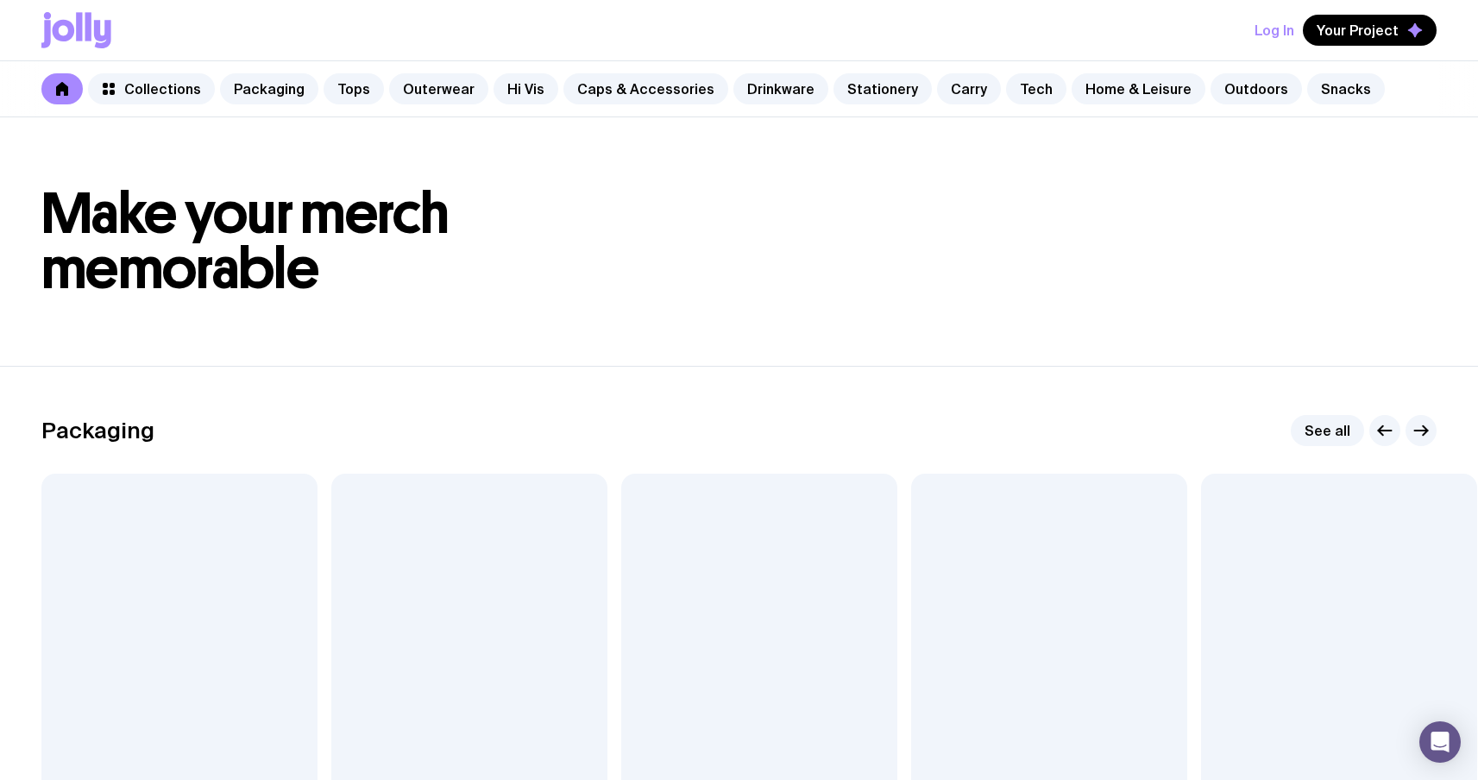
click at [1284, 28] on button "Log In" at bounding box center [1275, 30] width 40 height 31
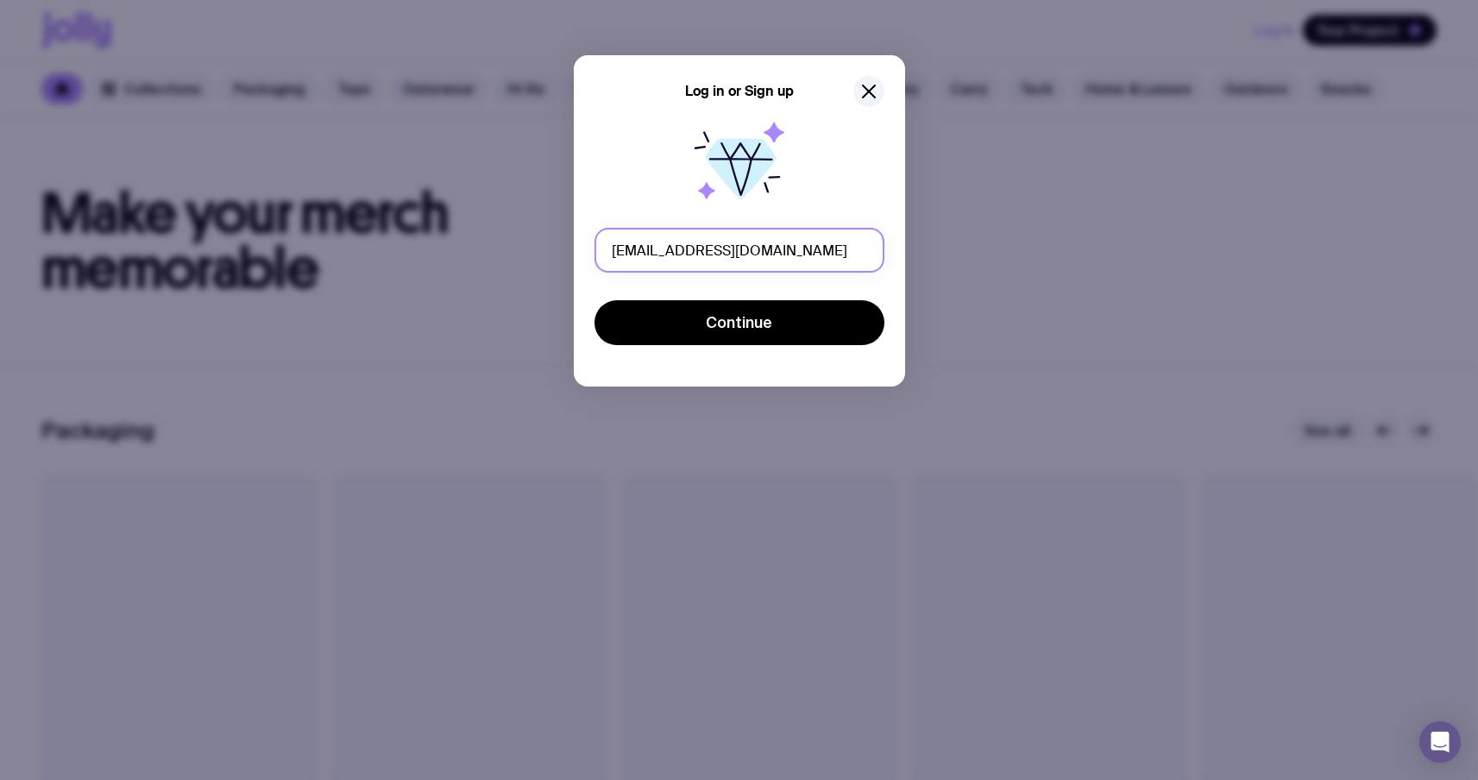
click at [747, 260] on input "[EMAIL_ADDRESS][DOMAIN_NAME]" at bounding box center [740, 250] width 290 height 45
drag, startPoint x: 747, startPoint y: 246, endPoint x: 213, endPoint y: 246, distance: 534.2
click at [213, 246] on div "Log in or Sign up [EMAIL_ADDRESS][DOMAIN_NAME] Continue" at bounding box center [739, 390] width 1478 height 780
type input "[PERSON_NAME][EMAIL_ADDRESS][PERSON_NAME][DOMAIN_NAME]"
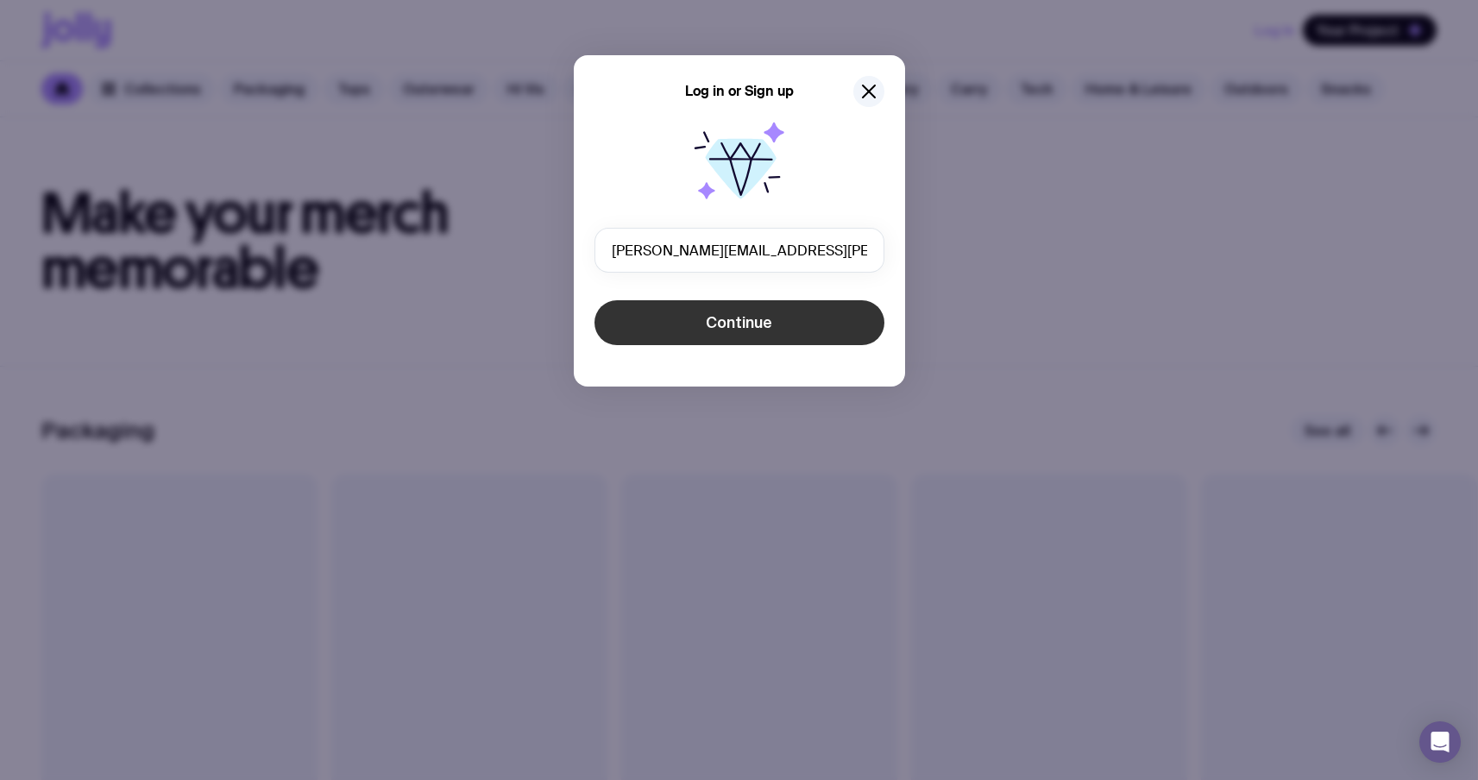
click at [742, 336] on button "Continue" at bounding box center [740, 322] width 290 height 45
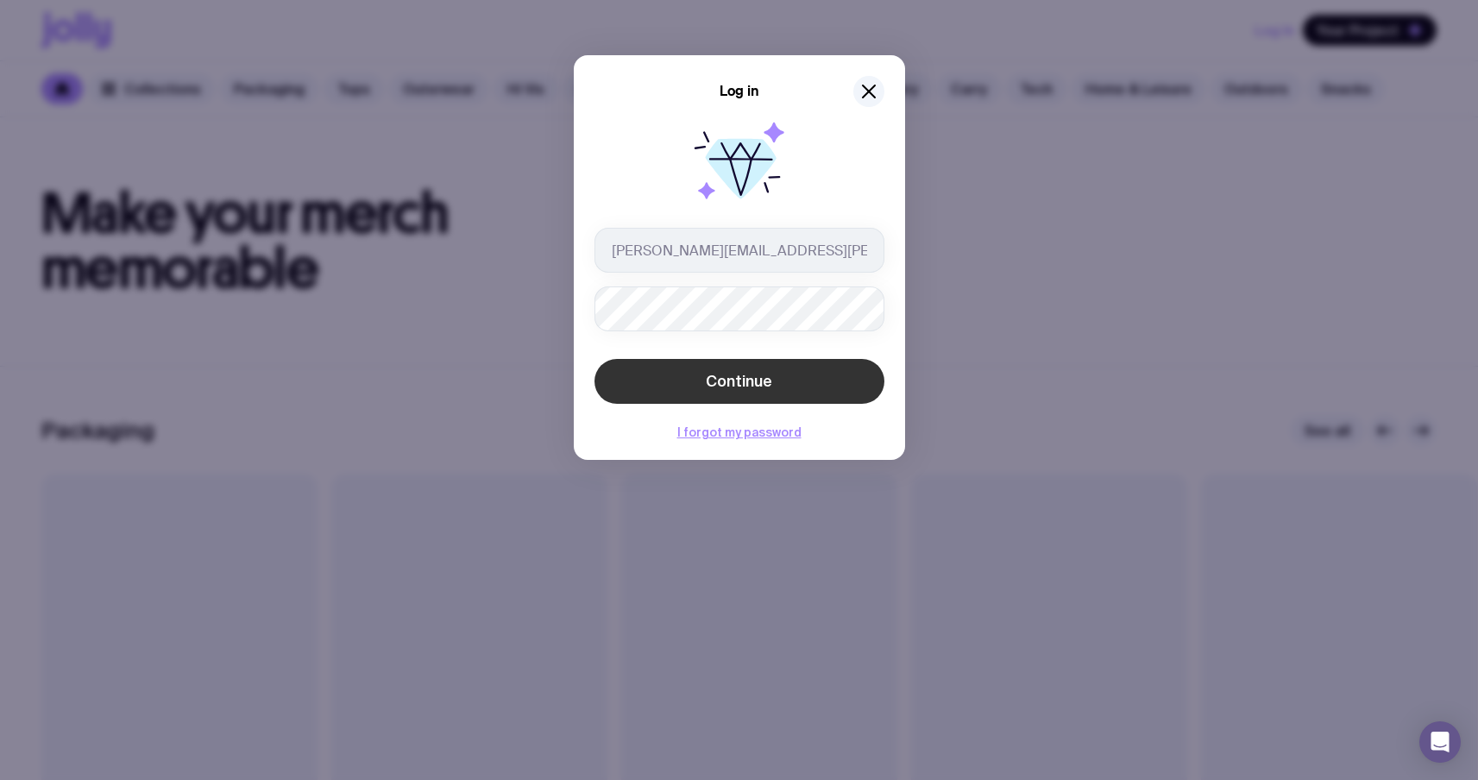
click at [655, 383] on button "Continue" at bounding box center [740, 381] width 290 height 45
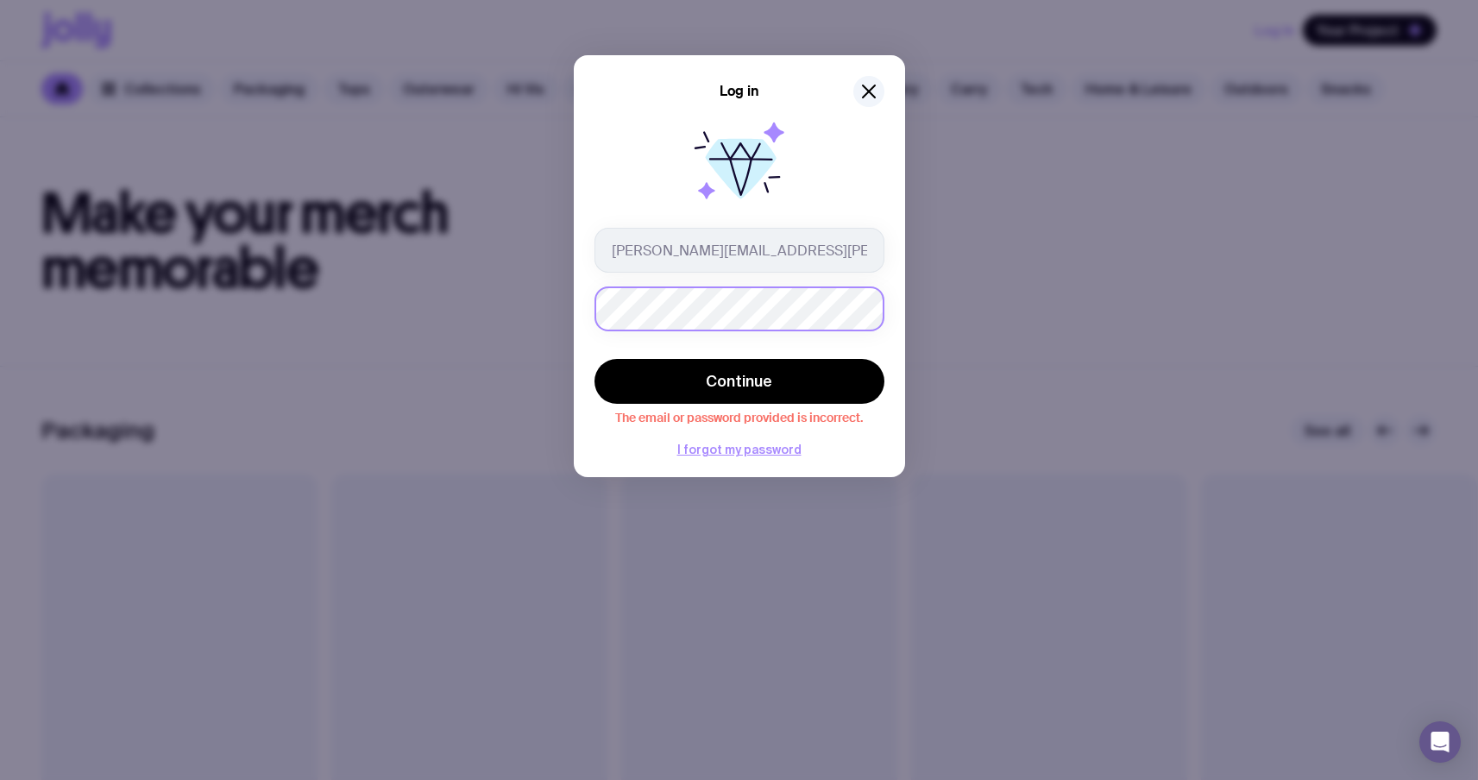
click at [95, 215] on div "Log in [PERSON_NAME][EMAIL_ADDRESS][PERSON_NAME][DOMAIN_NAME] Continue The emai…" at bounding box center [739, 390] width 1478 height 780
click at [595, 359] on button "Continue" at bounding box center [740, 381] width 290 height 45
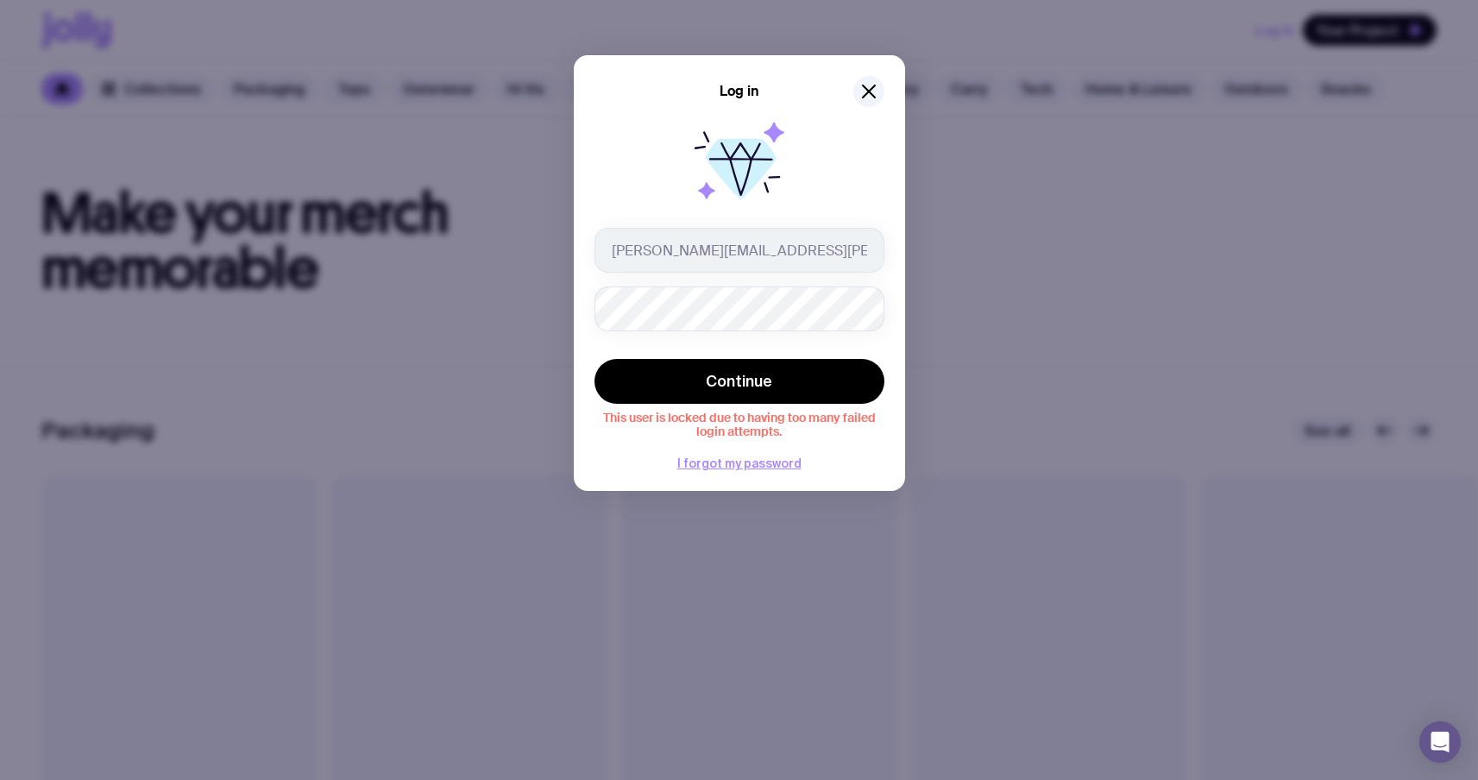
click at [728, 211] on icon at bounding box center [739, 165] width 110 height 110
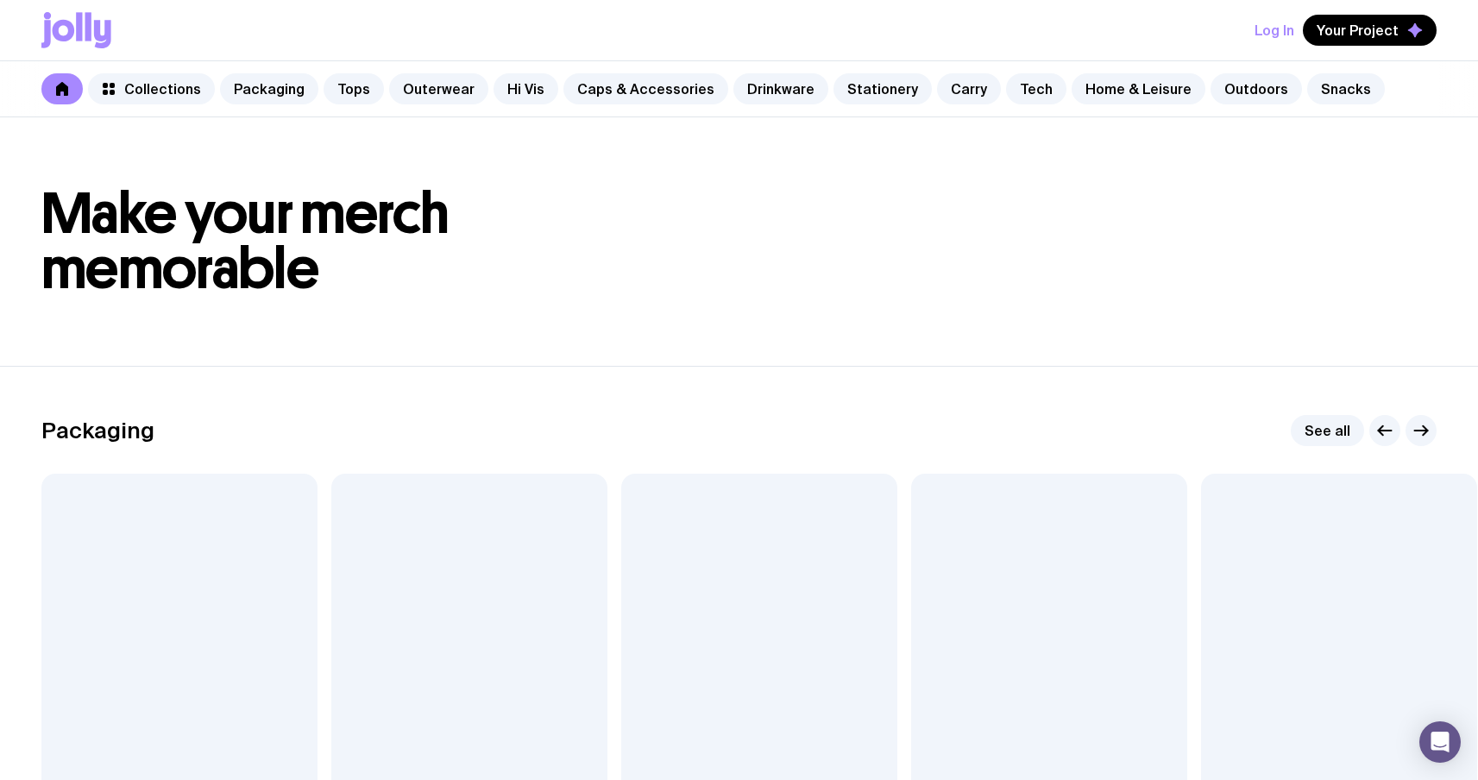
click at [1283, 31] on button "Log In" at bounding box center [1275, 30] width 40 height 31
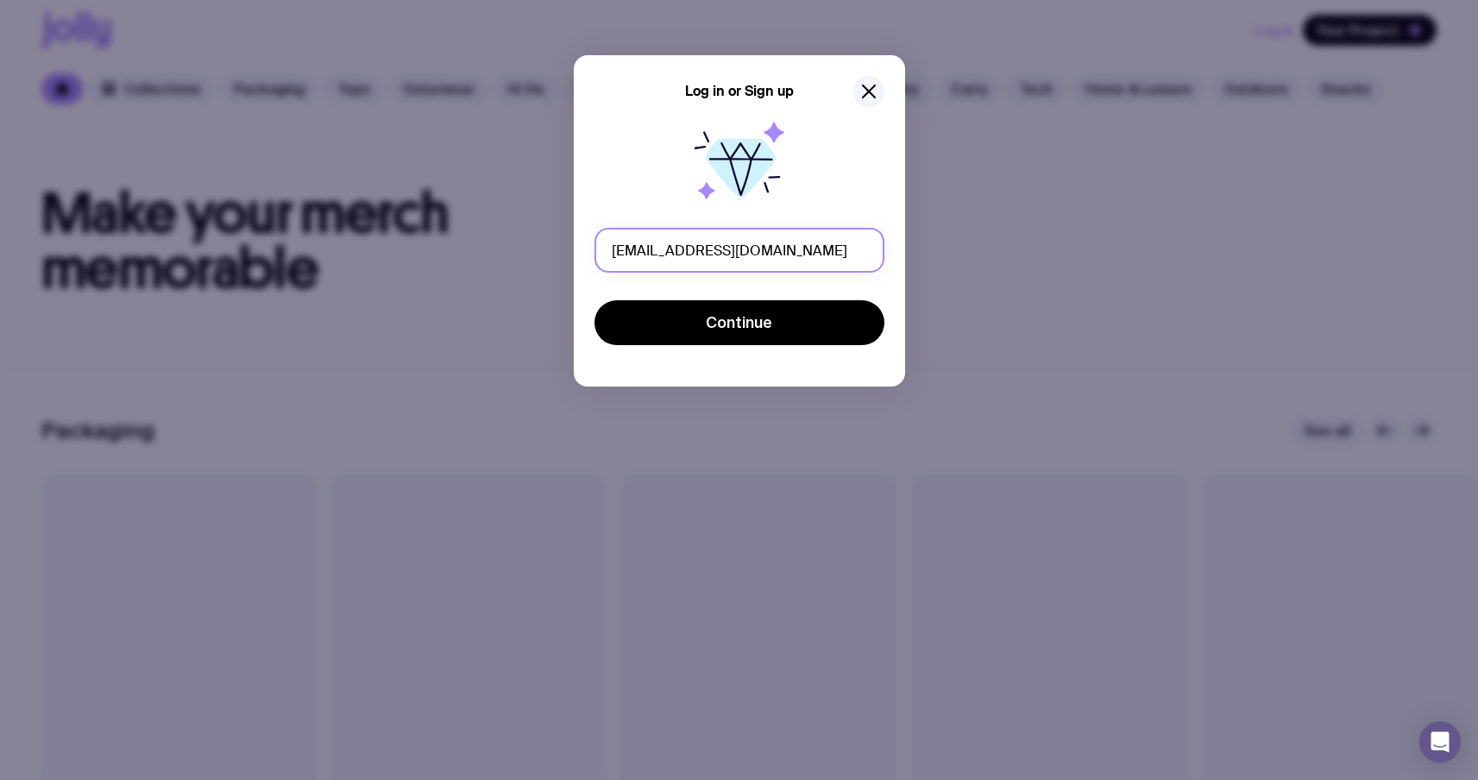
click at [797, 256] on input "[EMAIL_ADDRESS][DOMAIN_NAME]" at bounding box center [740, 250] width 290 height 45
drag, startPoint x: 728, startPoint y: 255, endPoint x: 397, endPoint y: 255, distance: 330.5
click at [399, 255] on div "Log in or Sign up [EMAIL_ADDRESS][DOMAIN_NAME] Continue This user is locked due…" at bounding box center [739, 390] width 1478 height 780
type input "[PERSON_NAME][EMAIL_ADDRESS][PERSON_NAME][DOMAIN_NAME]"
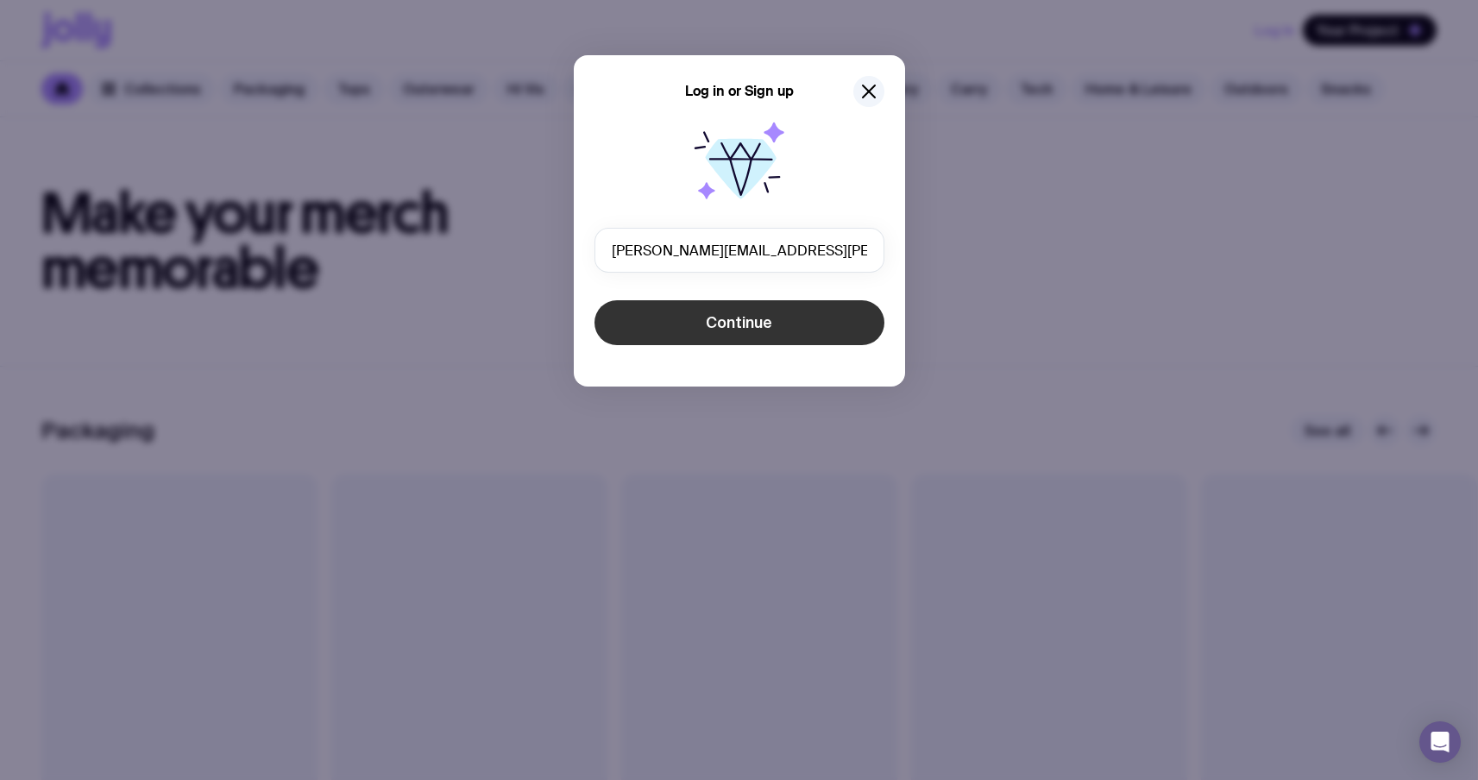
click at [722, 318] on span "Continue" at bounding box center [739, 322] width 66 height 21
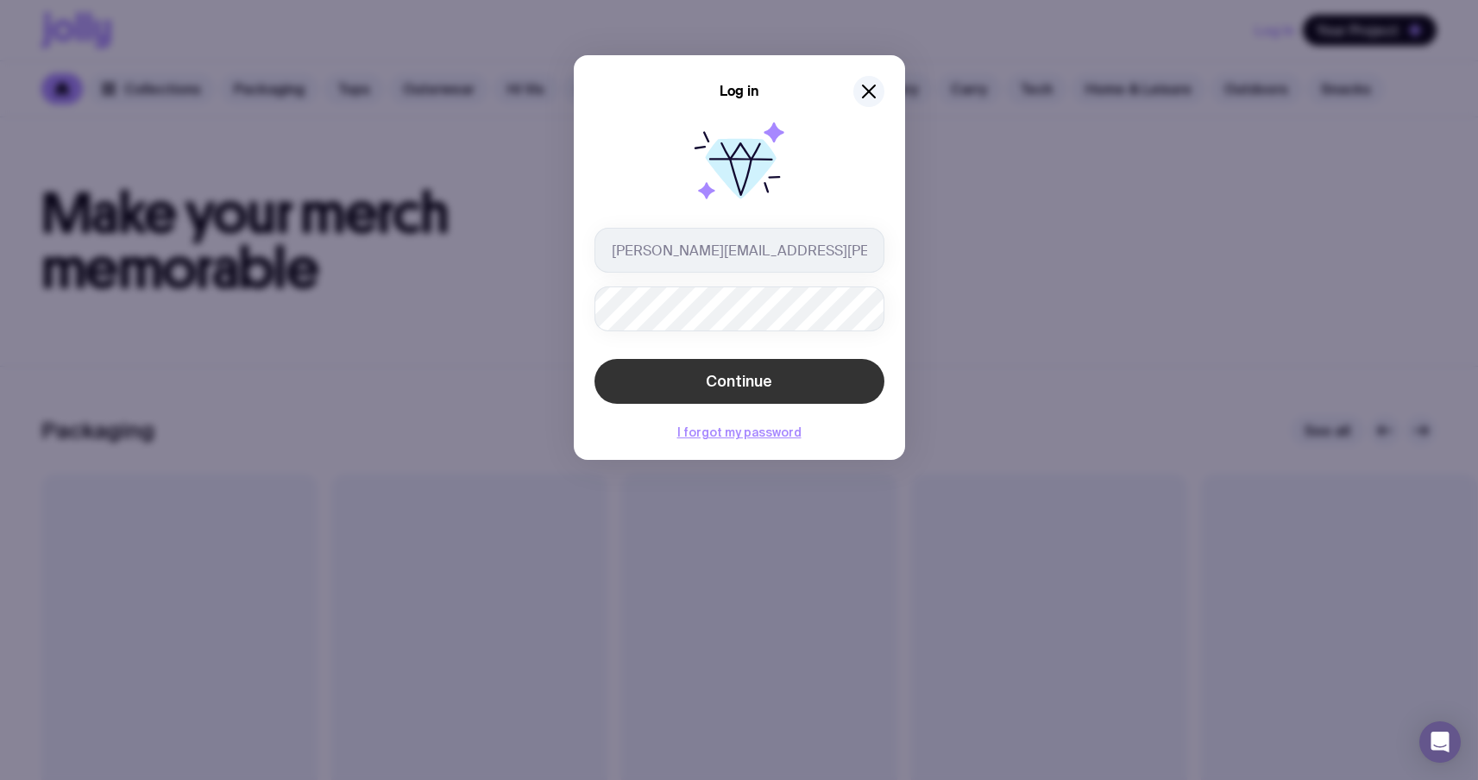
click at [692, 381] on button "Continue" at bounding box center [740, 381] width 290 height 45
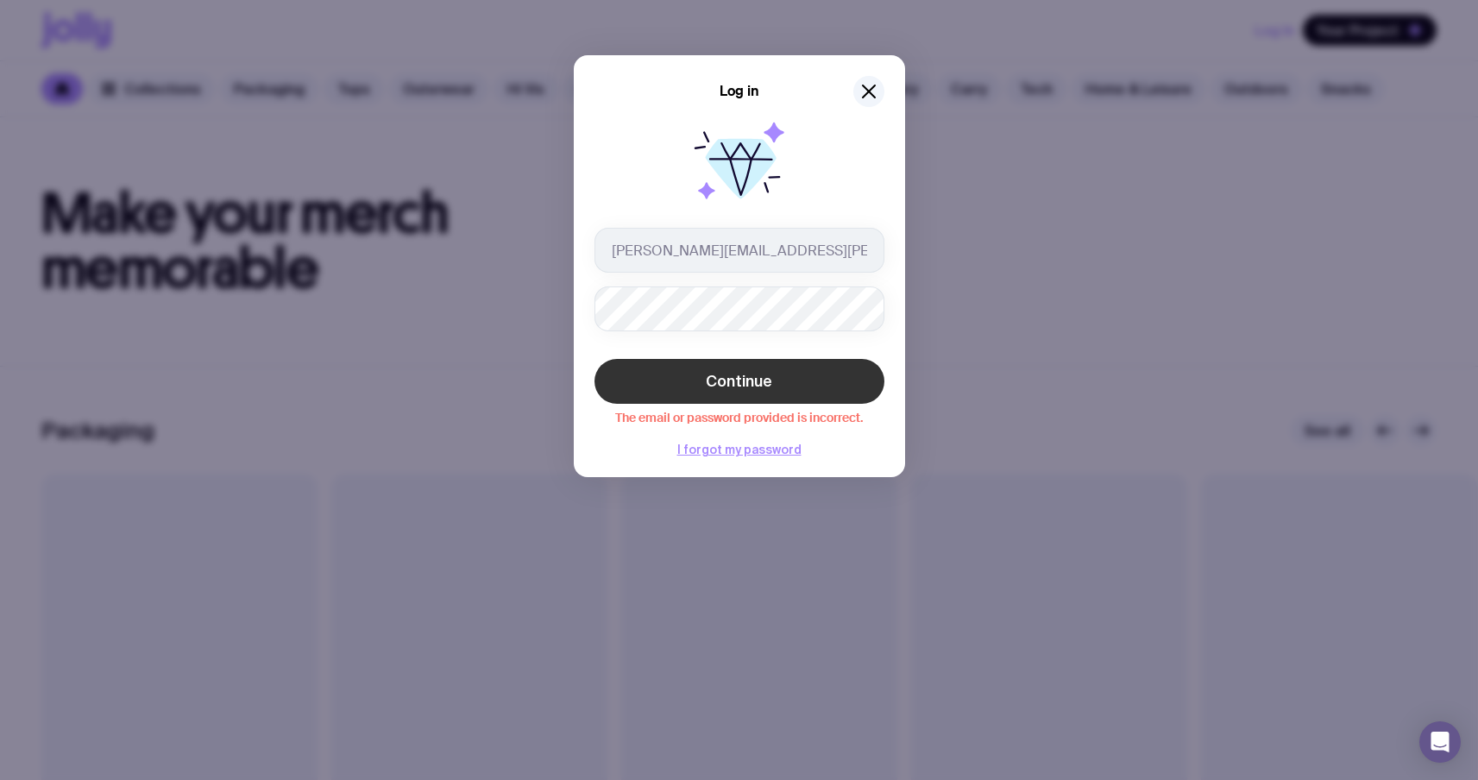
click at [773, 369] on button "Continue" at bounding box center [740, 381] width 290 height 45
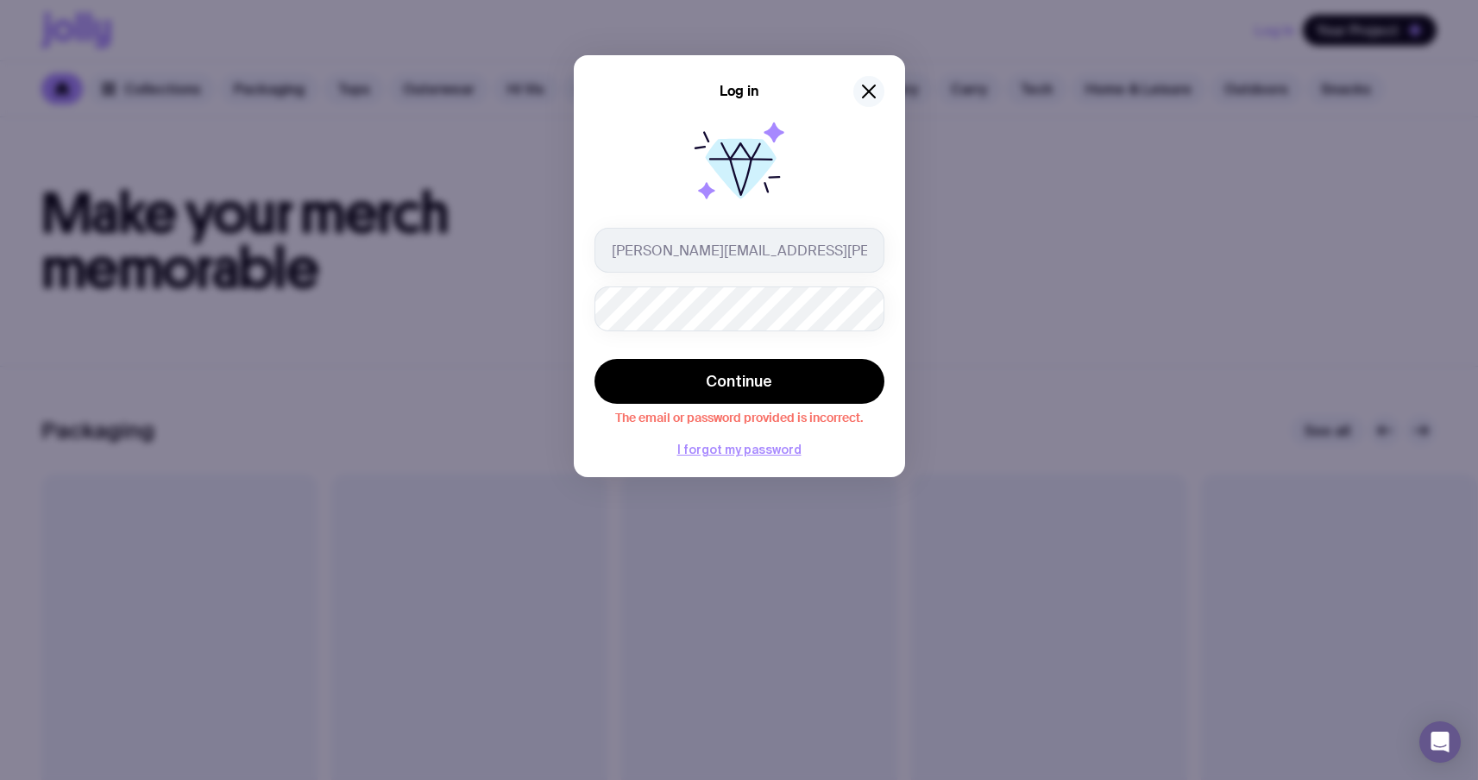
drag, startPoint x: 868, startPoint y: 90, endPoint x: 877, endPoint y: 89, distance: 8.7
click at [868, 90] on icon "button" at bounding box center [869, 91] width 21 height 21
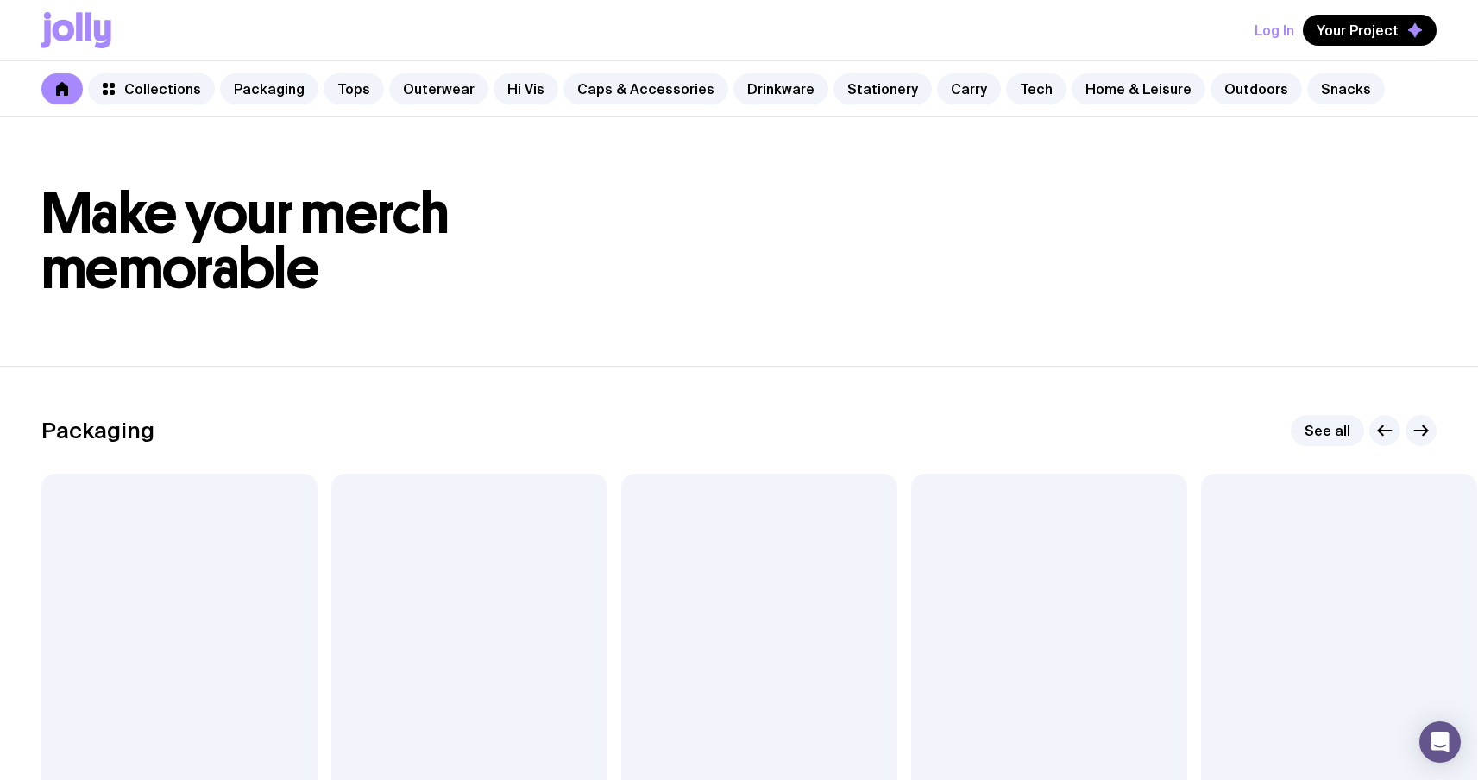
click at [1289, 35] on button "Log In" at bounding box center [1275, 30] width 40 height 31
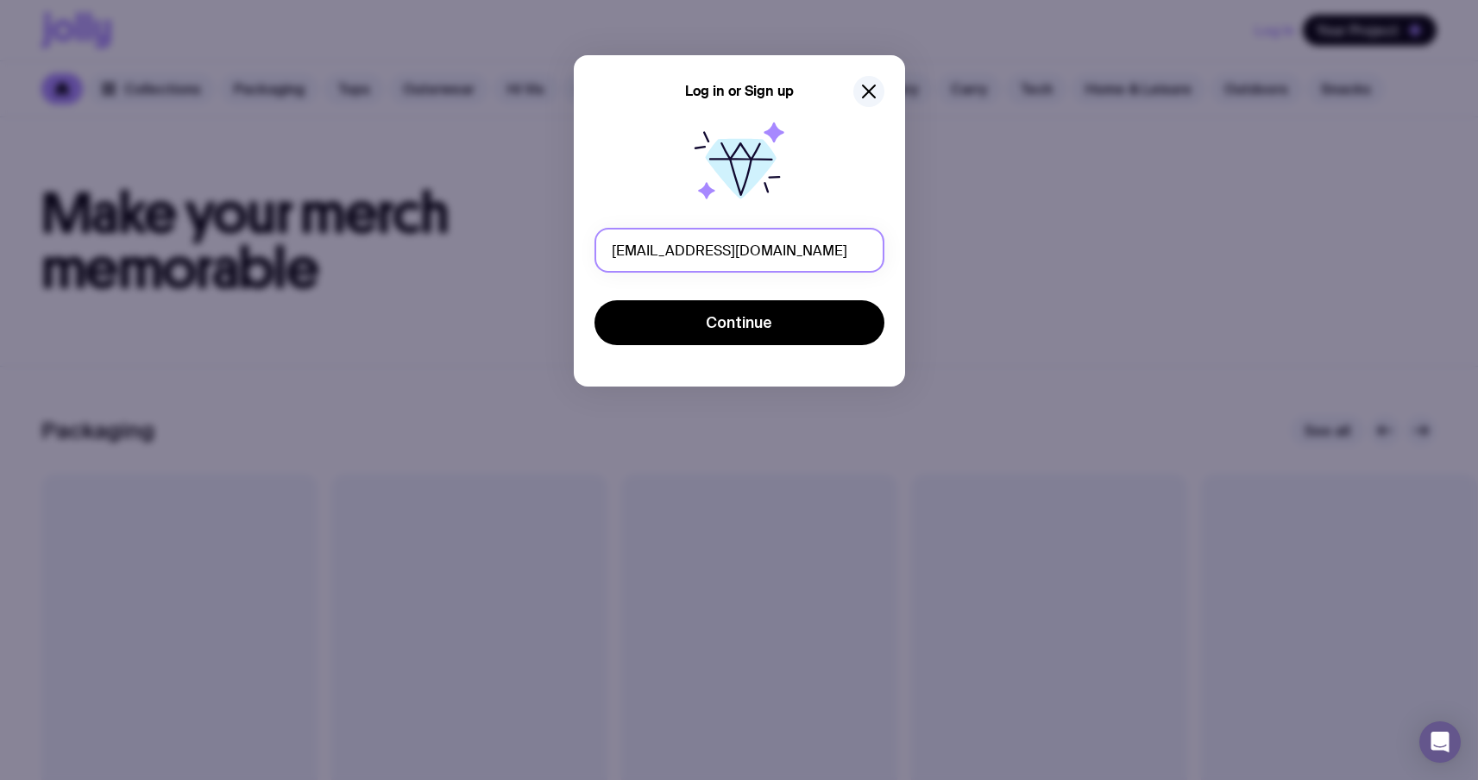
click at [753, 249] on input "[EMAIL_ADDRESS][DOMAIN_NAME]" at bounding box center [740, 250] width 290 height 45
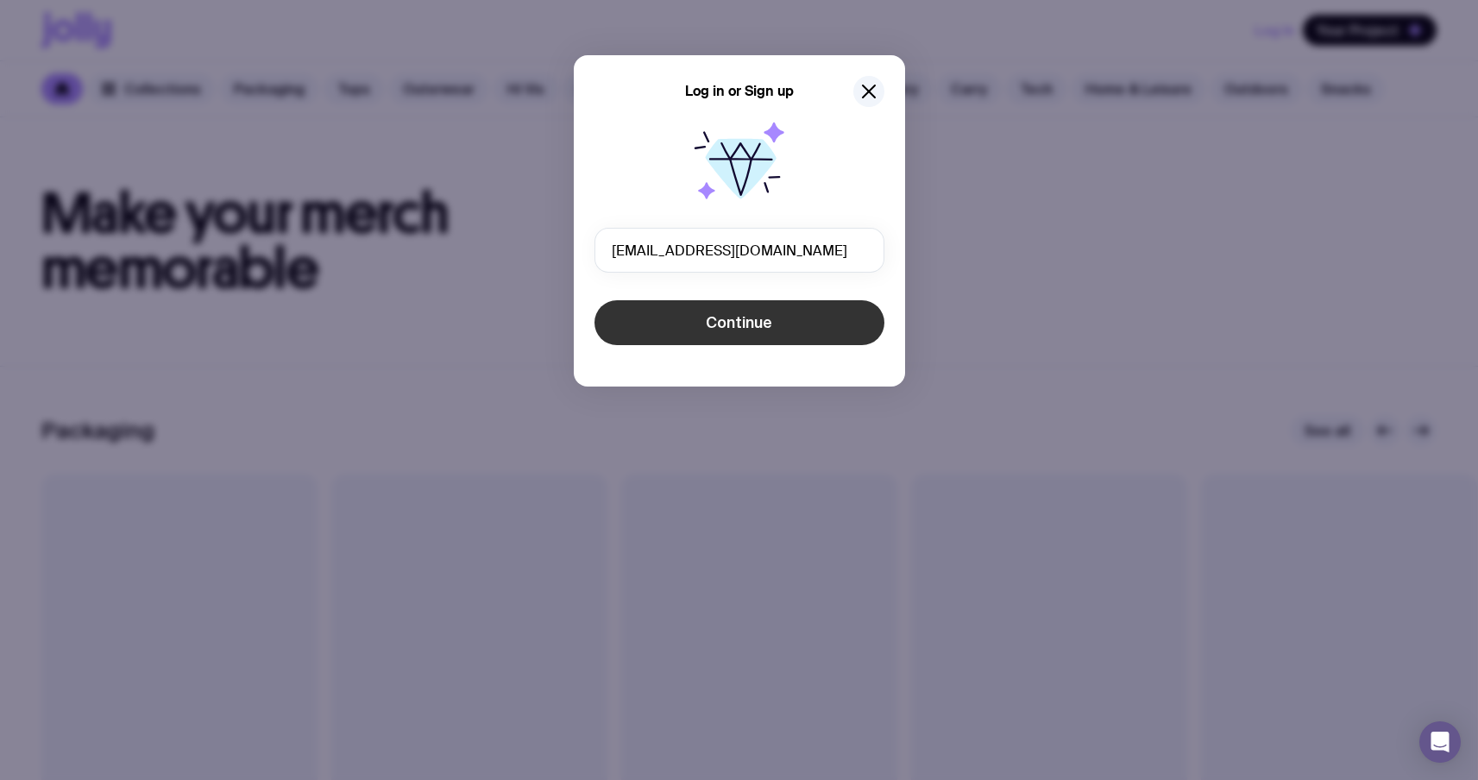
click at [729, 299] on form "[EMAIL_ADDRESS][DOMAIN_NAME] Continue The email or password provided is incorre…" at bounding box center [740, 288] width 290 height 121
click at [727, 328] on span "Continue" at bounding box center [739, 322] width 66 height 21
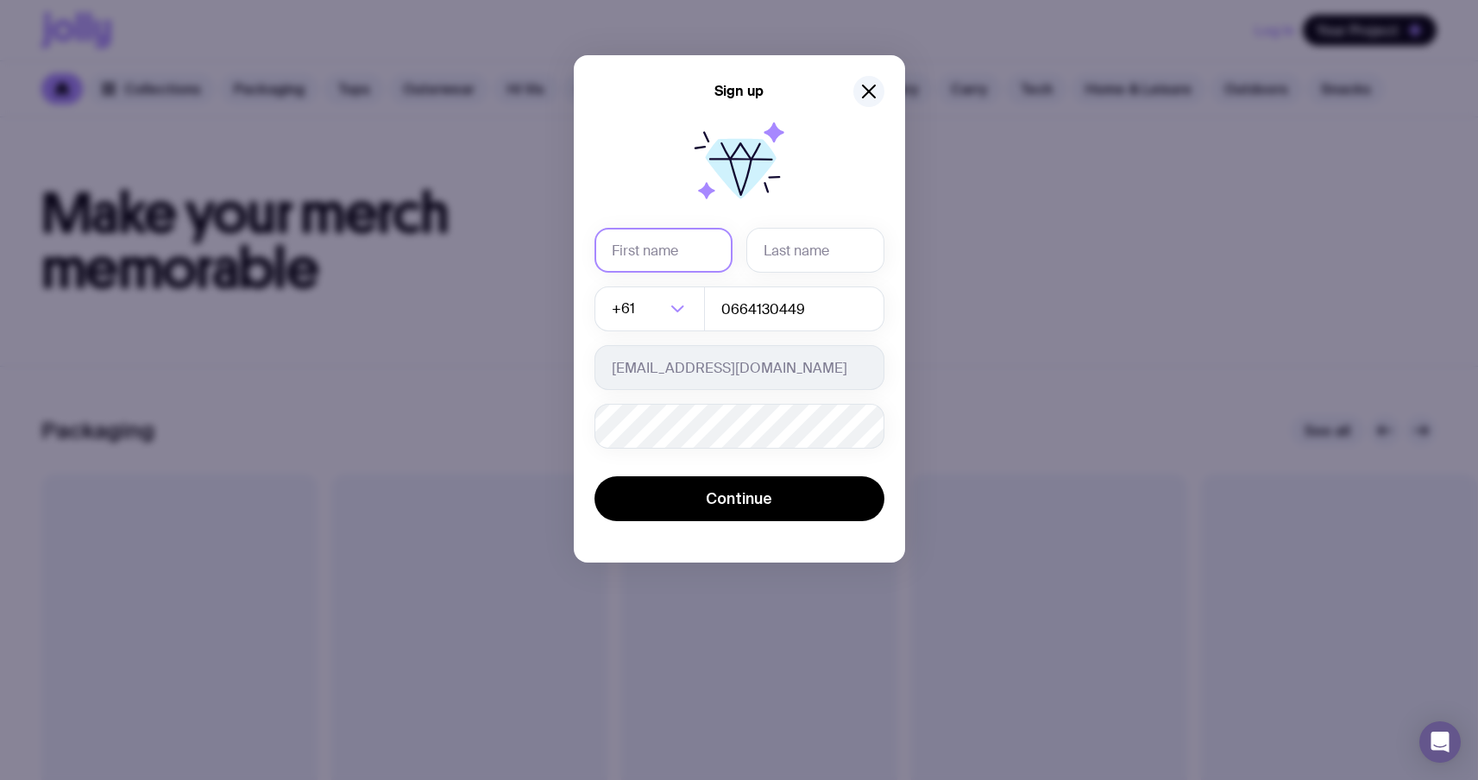
click at [662, 249] on input "text" at bounding box center [664, 250] width 138 height 45
type input "Serhii"
type input "Brykov"
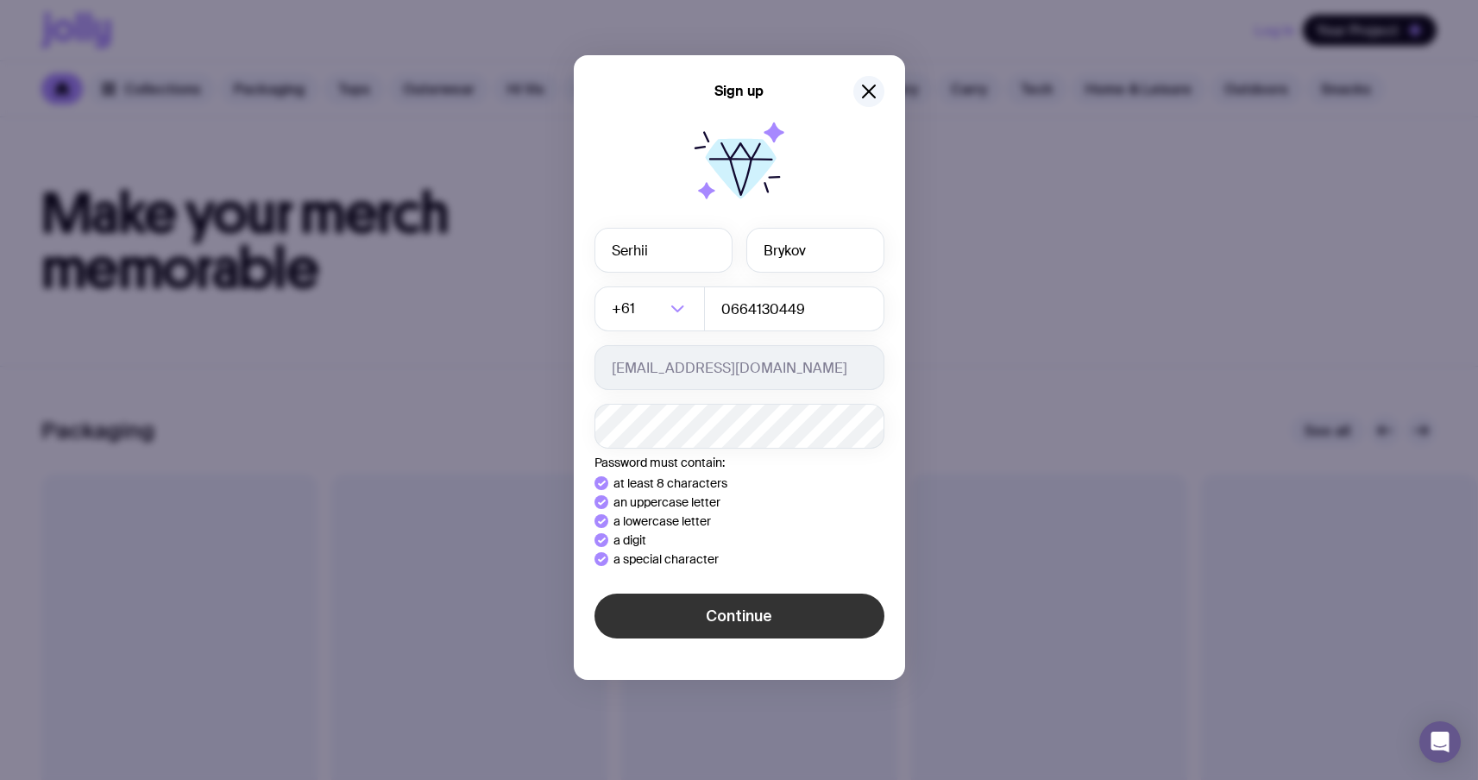
click at [660, 601] on button "Continue" at bounding box center [740, 616] width 290 height 45
